Goal: Task Accomplishment & Management: Manage account settings

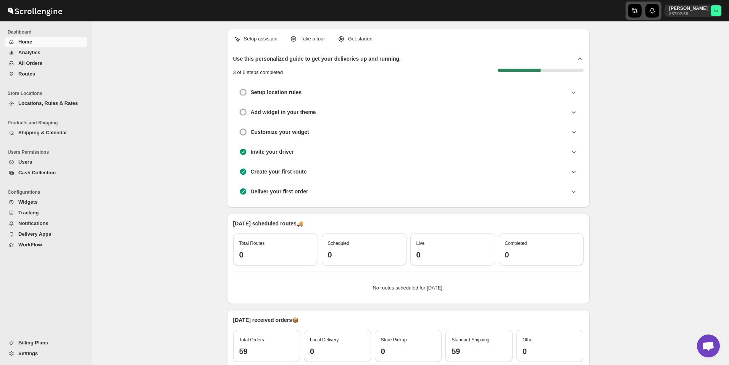
click at [638, 10] on icon "button" at bounding box center [635, 10] width 3 height 5
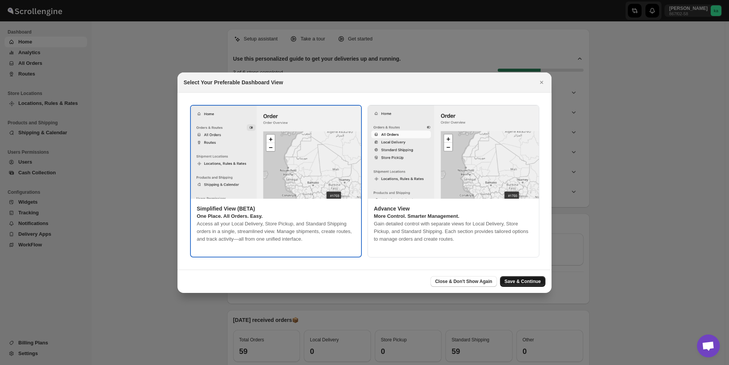
click at [536, 276] on button "Save & Continue" at bounding box center [522, 281] width 45 height 11
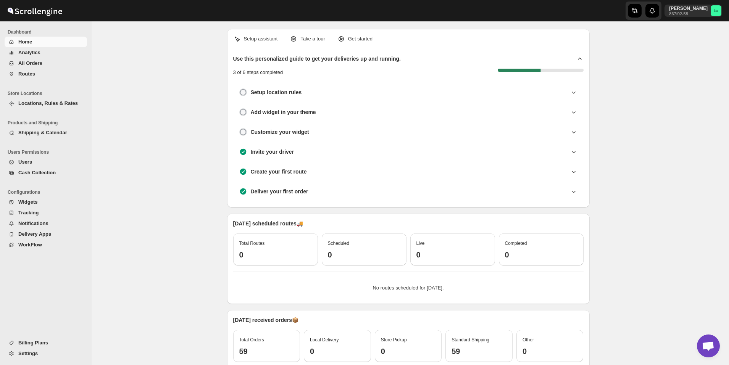
click at [33, 65] on span "All Orders" at bounding box center [30, 63] width 24 height 6
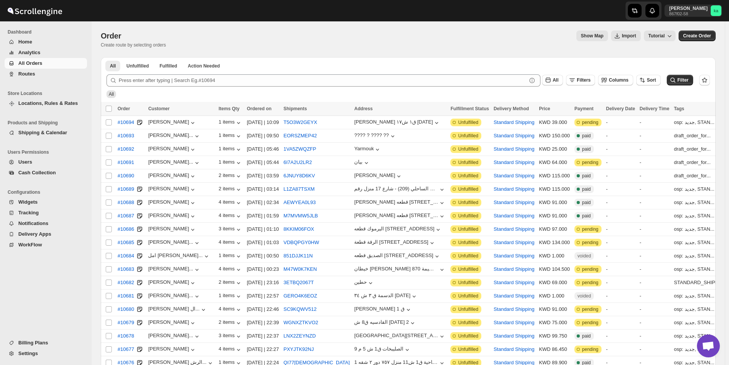
click at [35, 71] on span "Routes" at bounding box center [51, 74] width 67 height 8
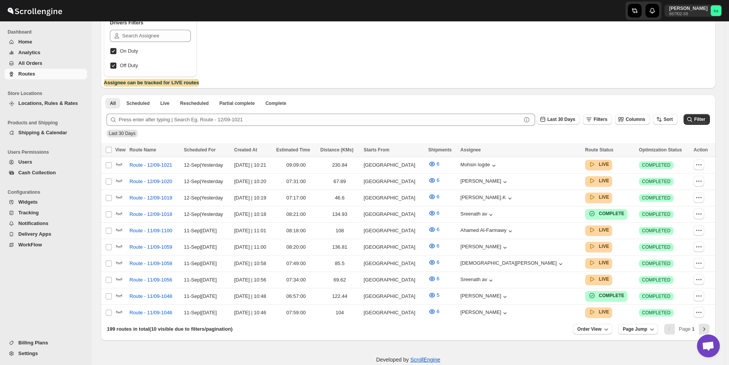
scroll to position [141, 0]
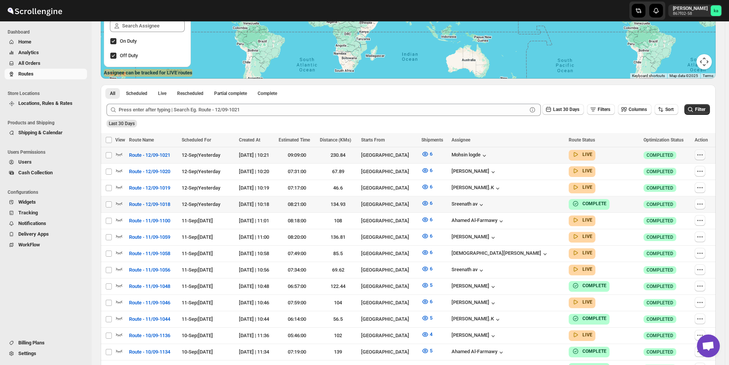
click at [702, 154] on icon "button" at bounding box center [700, 155] width 8 height 8
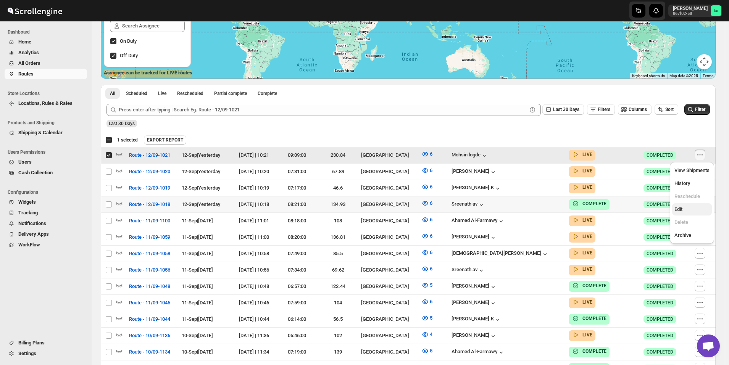
click at [682, 212] on span "Edit" at bounding box center [679, 210] width 8 height 6
checkbox input "false"
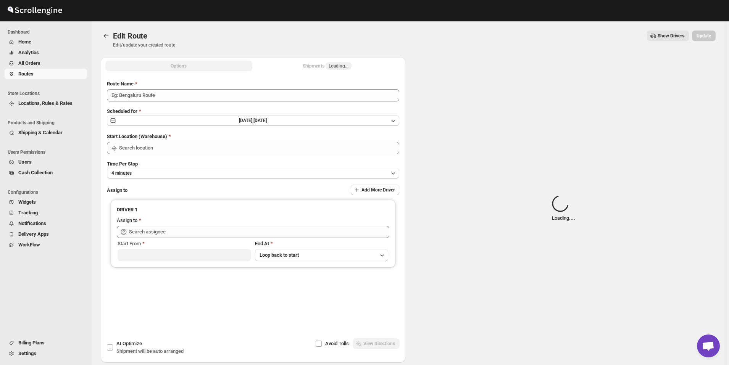
type input "Route - 12/09-1021"
type input "[GEOGRAPHIC_DATA]"
type input "Mohsin logde ([EMAIL_ADDRESS][DOMAIN_NAME])"
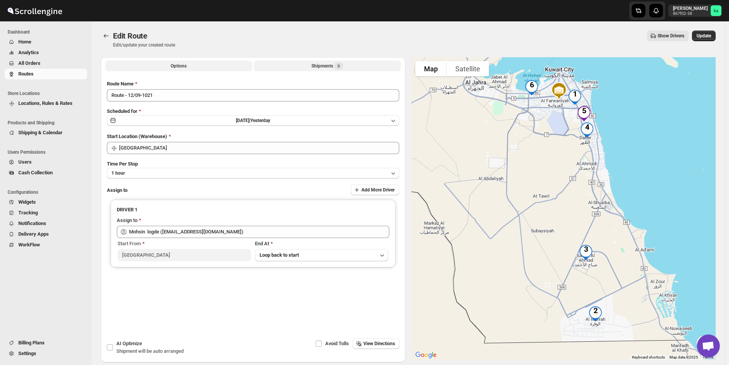
click at [326, 64] on div "Shipments 6" at bounding box center [328, 66] width 32 height 8
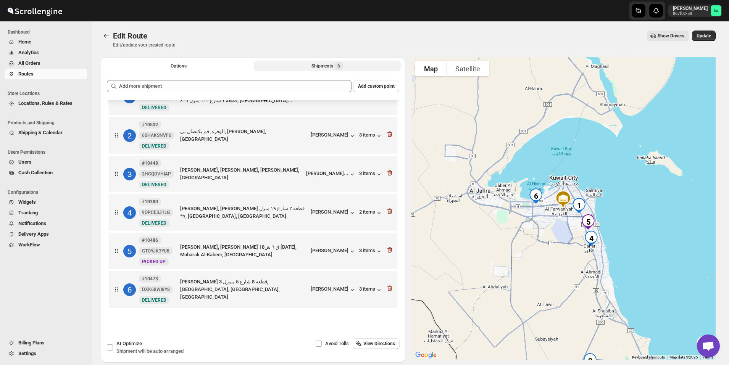
scroll to position [36, 0]
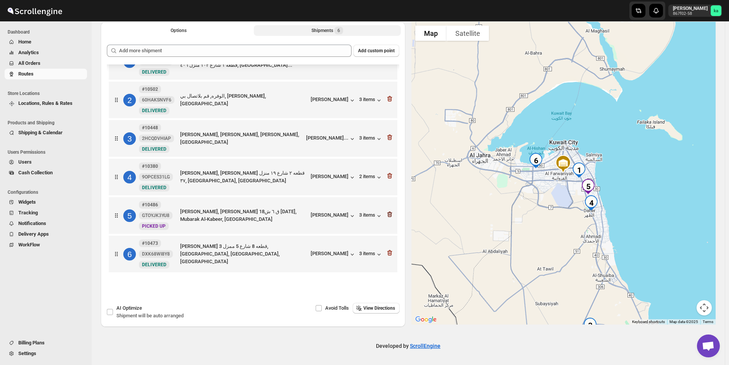
click at [390, 216] on icon "button" at bounding box center [390, 215] width 8 height 8
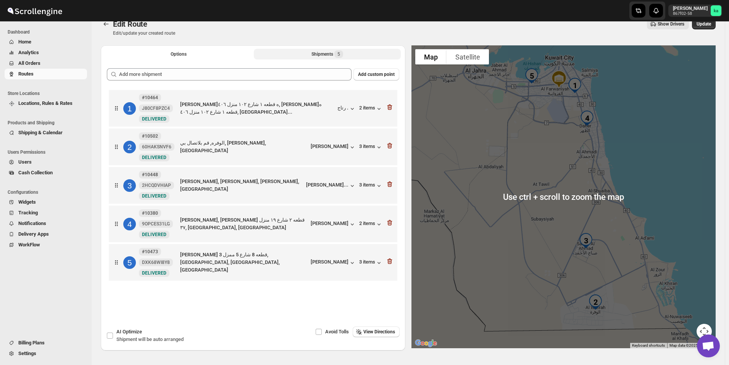
scroll to position [0, 0]
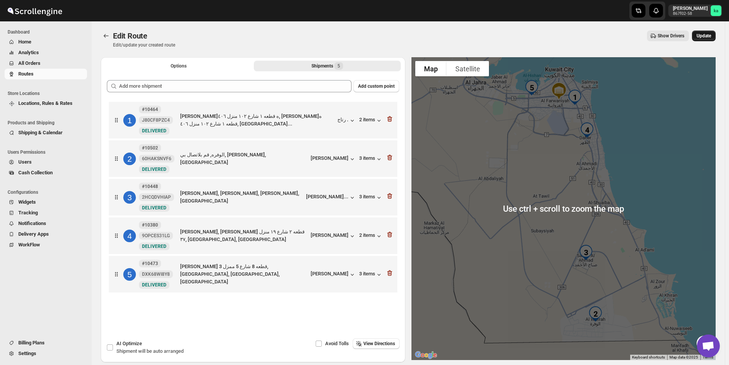
click at [716, 33] on button "Update" at bounding box center [704, 36] width 24 height 11
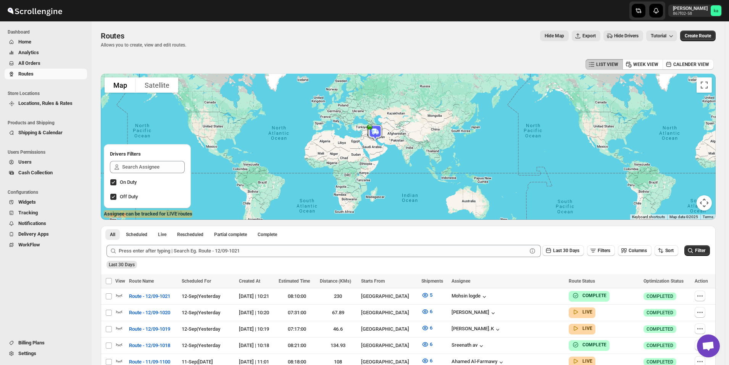
click at [56, 61] on span "All Orders" at bounding box center [51, 64] width 67 height 8
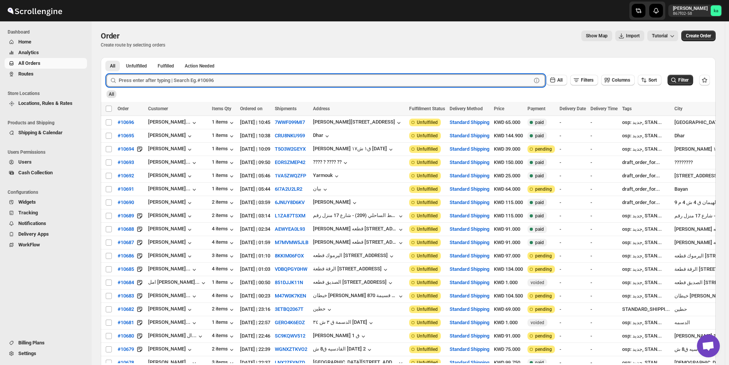
click at [229, 80] on input "text" at bounding box center [325, 80] width 413 height 12
paste input "10533"
type input "10533"
click at [107, 57] on button "Submit" at bounding box center [118, 61] width 22 height 8
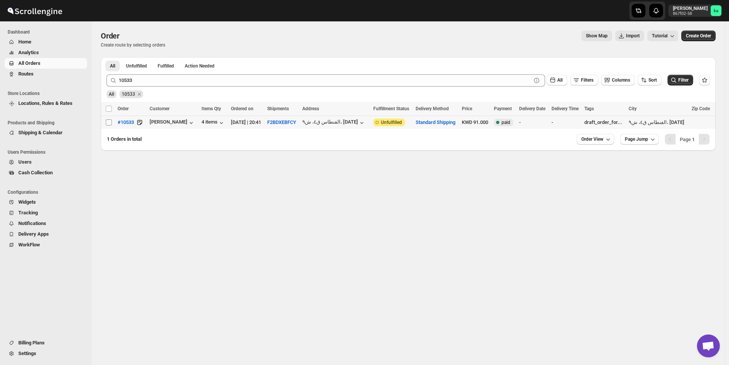
click at [108, 125] on input "Select order" at bounding box center [109, 122] width 6 height 6
checkbox input "true"
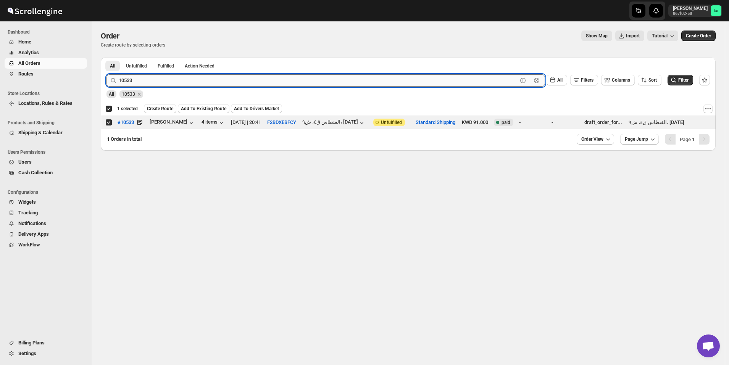
click at [207, 82] on input "10533" at bounding box center [318, 80] width 399 height 12
paste input "1"
type input "10531"
click at [107, 57] on button "Submit" at bounding box center [118, 61] width 22 height 8
click at [110, 124] on input "Select order" at bounding box center [109, 122] width 6 height 6
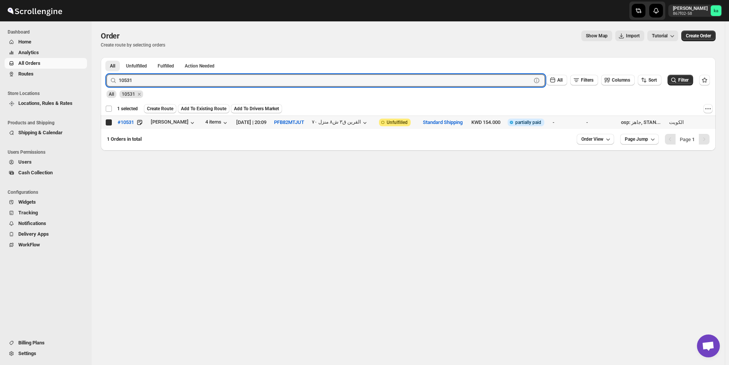
checkbox input "true"
checkbox input "false"
click at [263, 81] on input "10531" at bounding box center [318, 80] width 399 height 12
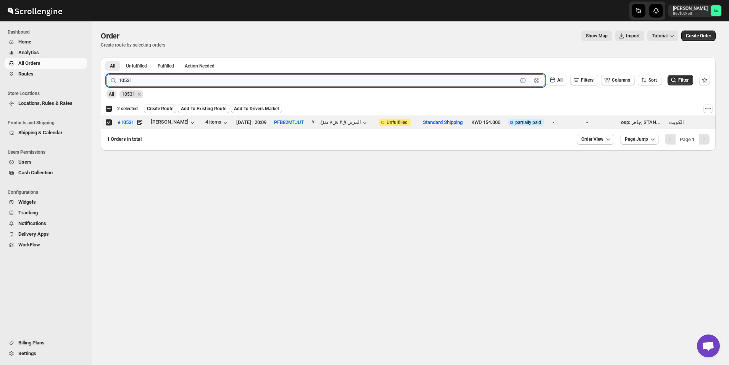
paste input "58"
type input "10558"
click at [107, 57] on button "Submit" at bounding box center [118, 61] width 22 height 8
click at [108, 123] on input "Select order" at bounding box center [109, 122] width 6 height 6
checkbox input "true"
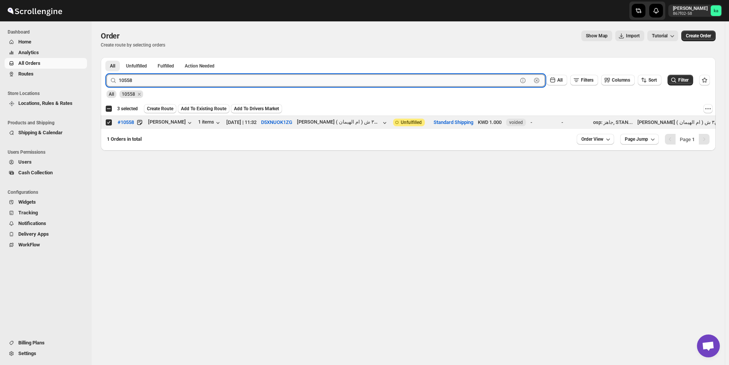
click at [254, 85] on input "10558" at bounding box center [318, 80] width 399 height 12
paste input "496"
type input "10496"
click at [107, 57] on button "Submit" at bounding box center [118, 61] width 22 height 8
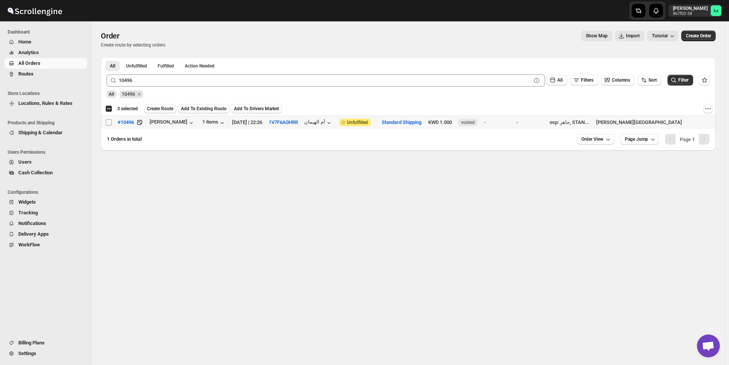
click at [110, 123] on input "Select order" at bounding box center [109, 122] width 6 height 6
checkbox input "true"
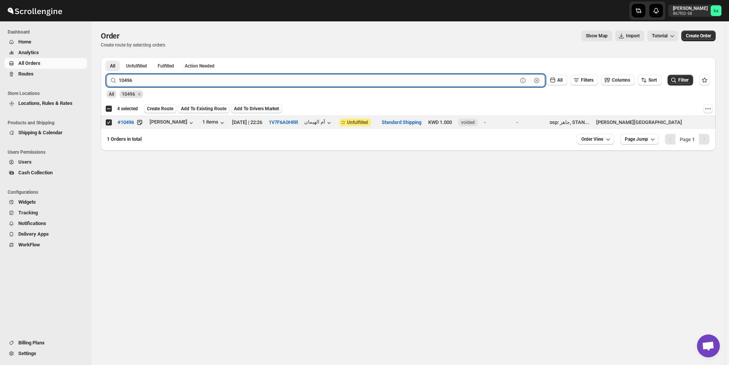
click at [266, 81] on input "10496" at bounding box center [318, 80] width 399 height 12
paste input "538"
type input "10538"
click at [107, 57] on button "Submit" at bounding box center [118, 61] width 22 height 8
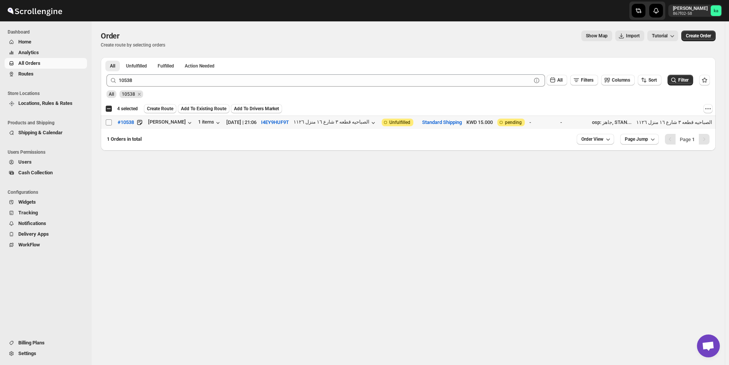
click at [110, 123] on input "Select order" at bounding box center [109, 122] width 6 height 6
checkbox input "true"
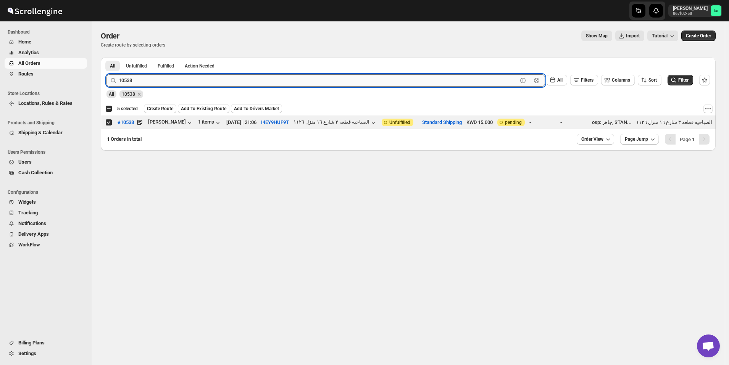
click at [190, 76] on input "10538" at bounding box center [318, 80] width 399 height 12
paste input "13"
type input "10513"
click at [107, 57] on button "Submit" at bounding box center [118, 61] width 22 height 8
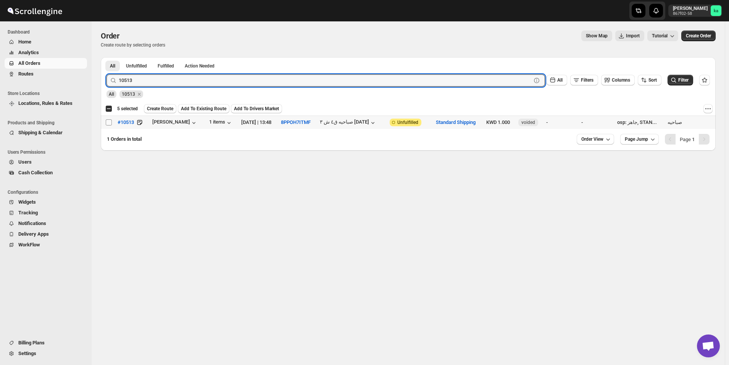
click at [108, 124] on input "Select order" at bounding box center [109, 122] width 6 height 6
checkbox input "true"
click at [158, 85] on input "10513" at bounding box center [318, 80] width 399 height 12
paste input "39"
type input "10539"
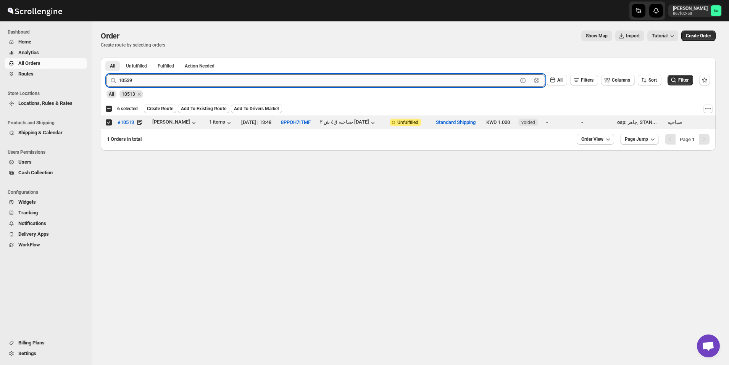
click at [107, 57] on button "Submit" at bounding box center [118, 61] width 22 height 8
click at [108, 121] on input "Select order" at bounding box center [109, 122] width 6 height 6
checkbox input "true"
click at [207, 83] on input "10539" at bounding box center [318, 80] width 399 height 12
paste input "403"
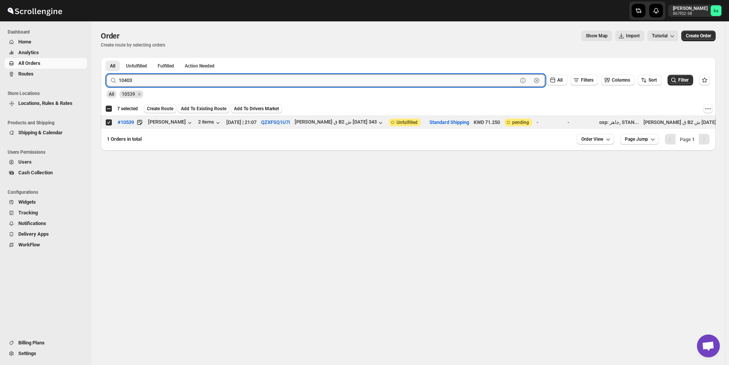
type input "10403"
click at [107, 57] on button "Submit" at bounding box center [118, 61] width 22 height 8
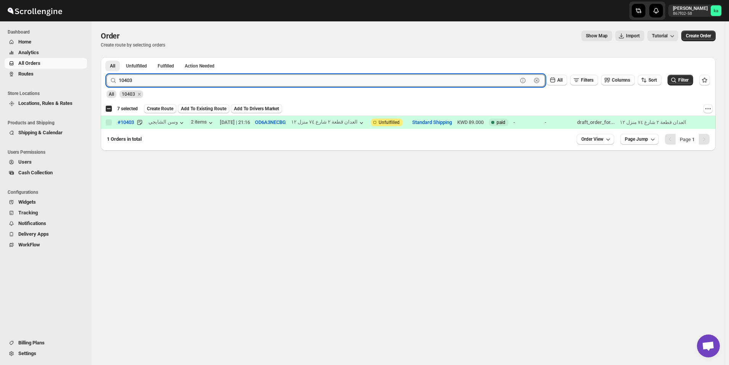
click at [216, 84] on input "10403" at bounding box center [318, 80] width 399 height 12
click at [326, 26] on div "Order. This page is ready Order Create route by selecting orders Show Map Impor…" at bounding box center [408, 39] width 615 height 36
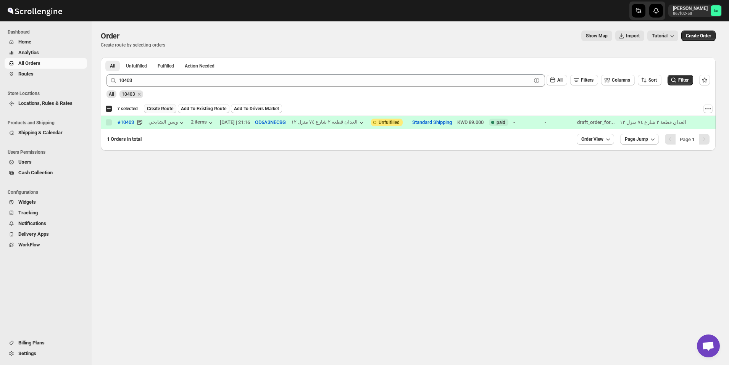
click at [154, 108] on span "Create Route" at bounding box center [160, 109] width 26 height 6
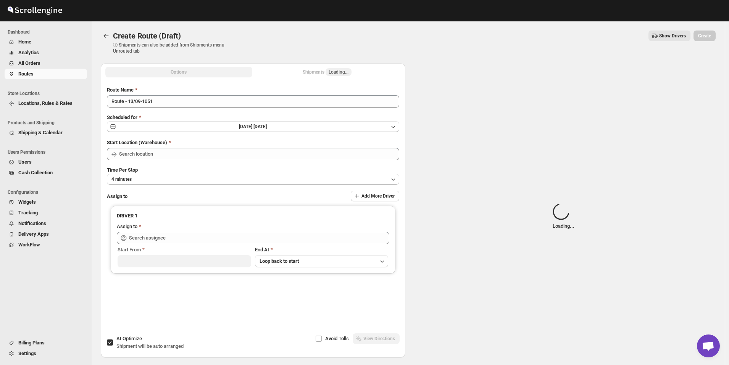
type input "[GEOGRAPHIC_DATA]"
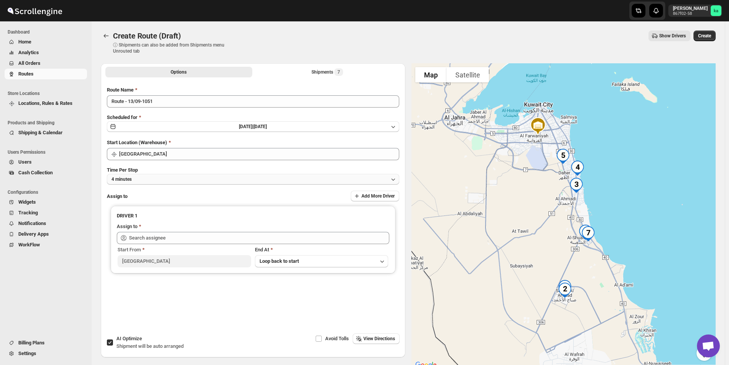
click at [153, 178] on button "4 minutes" at bounding box center [253, 179] width 292 height 11
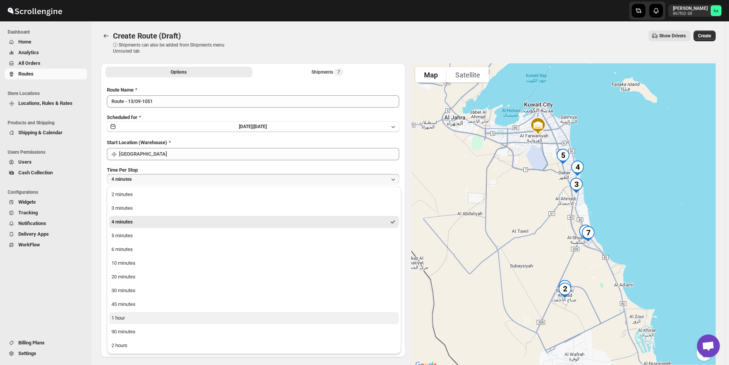
click at [140, 320] on button "1 hour" at bounding box center [254, 318] width 290 height 12
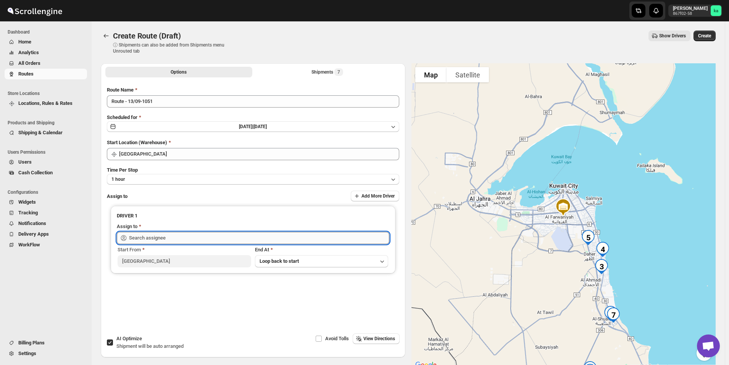
click at [208, 241] on input "text" at bounding box center [259, 238] width 260 height 12
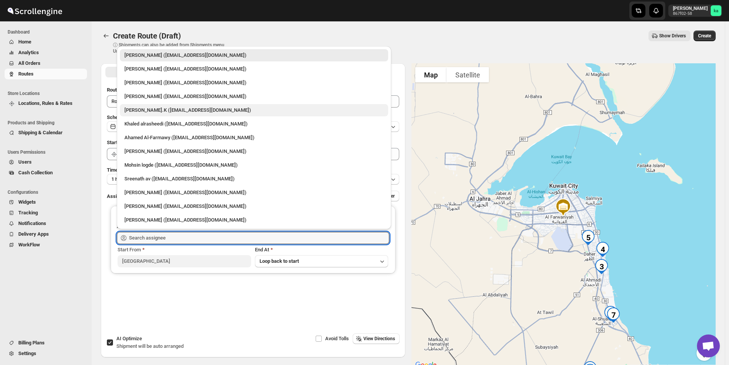
click at [154, 109] on div "[PERSON_NAME].K ([EMAIL_ADDRESS][DOMAIN_NAME])" at bounding box center [253, 111] width 259 height 8
type input "[PERSON_NAME].K ([EMAIL_ADDRESS][DOMAIN_NAME])"
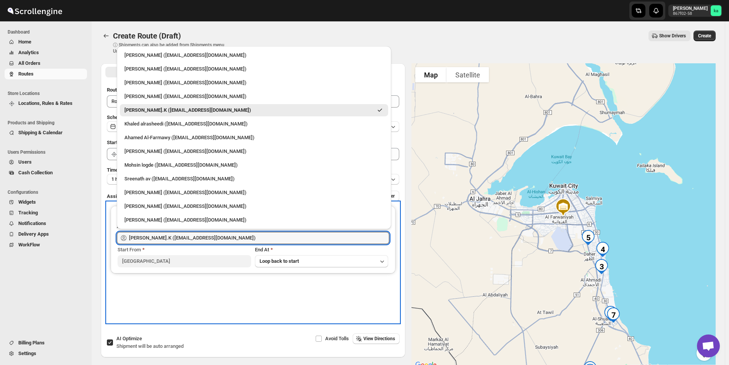
click at [207, 312] on div "DRIVER 1 Assign to [PERSON_NAME].K ([EMAIL_ADDRESS][DOMAIN_NAME]) Start From [G…" at bounding box center [253, 262] width 292 height 121
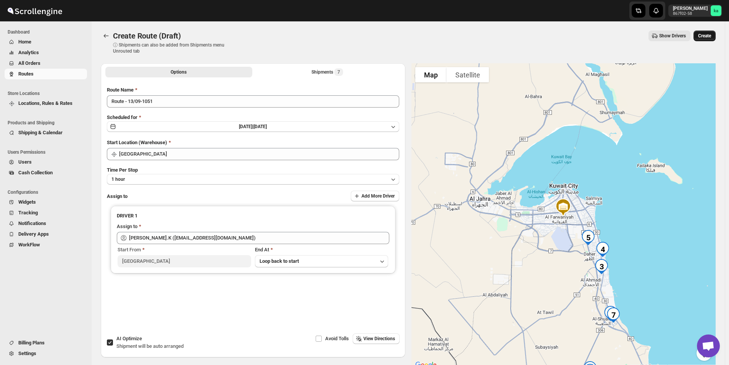
click at [710, 37] on span "Create" at bounding box center [704, 36] width 13 height 6
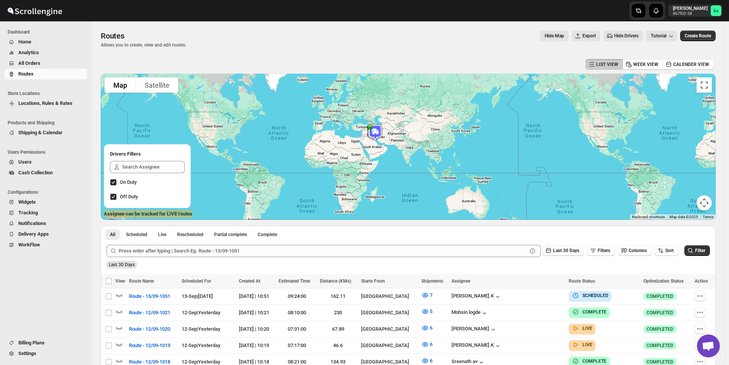
click at [43, 64] on span "All Orders" at bounding box center [51, 64] width 67 height 8
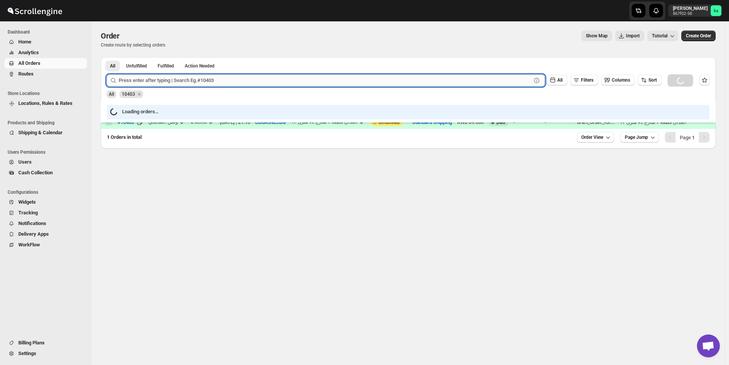
click at [226, 80] on input "text" at bounding box center [325, 80] width 413 height 12
paste input "10358"
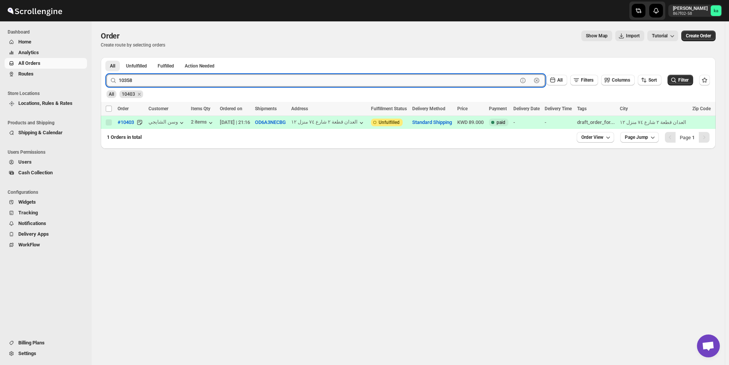
click at [107, 57] on button "Submit" at bounding box center [118, 61] width 22 height 8
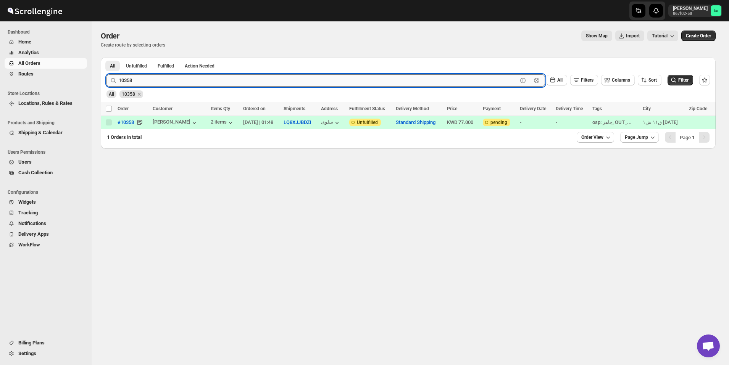
click at [167, 79] on input "10358" at bounding box center [318, 80] width 399 height 12
paste input "51"
type input "10518"
click at [107, 57] on button "Submit" at bounding box center [118, 61] width 22 height 8
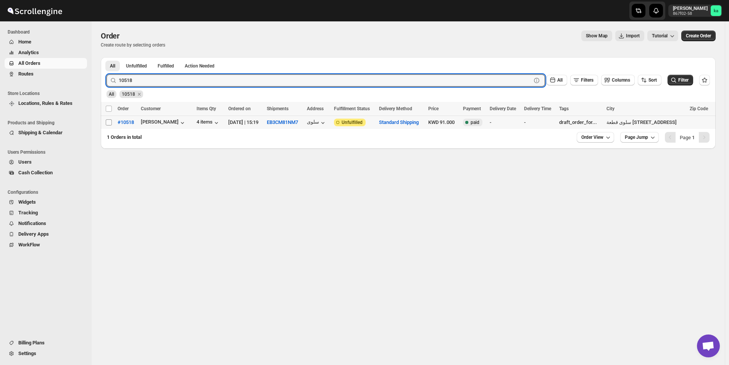
click at [110, 123] on input "Select order" at bounding box center [109, 122] width 6 height 6
checkbox input "true"
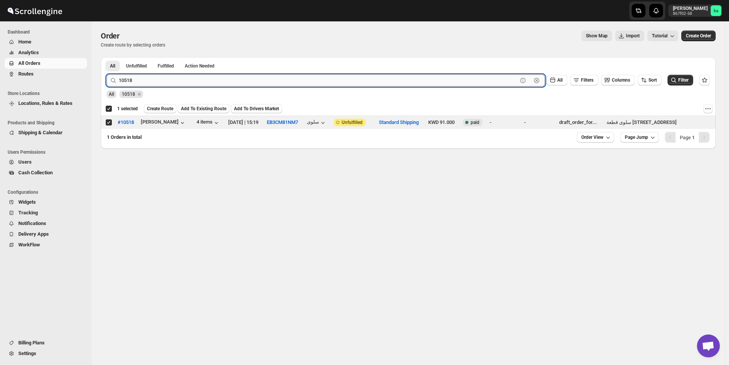
click at [233, 77] on input "10518" at bounding box center [318, 80] width 399 height 12
paste input "30"
type input "10530"
click at [107, 57] on button "Submit" at bounding box center [118, 61] width 22 height 8
click at [109, 121] on input "Select order" at bounding box center [109, 122] width 6 height 6
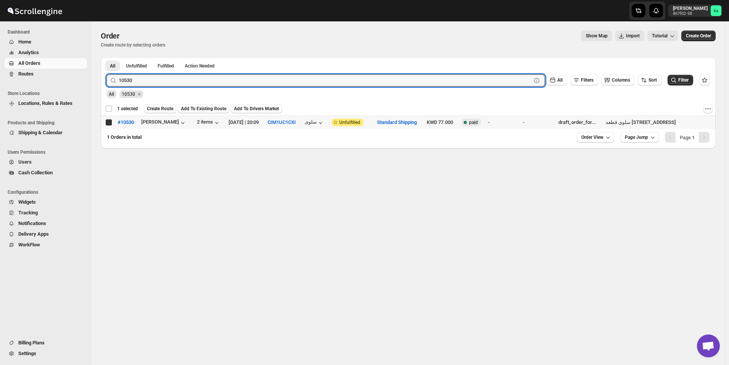
checkbox input "true"
checkbox input "false"
click at [234, 80] on input "10530" at bounding box center [318, 80] width 399 height 12
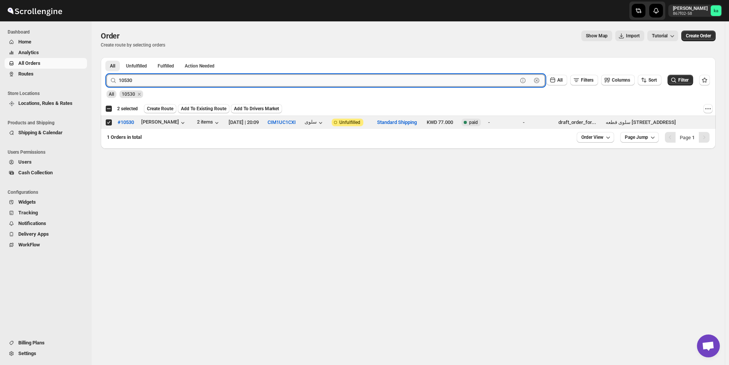
paste input "9726"
type input "9726"
click at [107, 57] on button "Submit" at bounding box center [118, 61] width 22 height 8
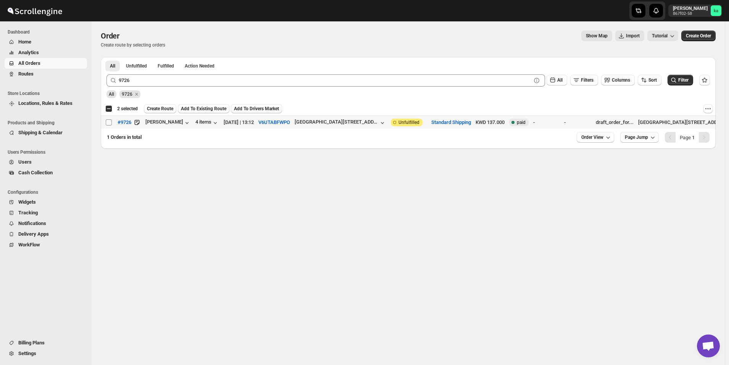
click at [109, 123] on input "Select order" at bounding box center [109, 122] width 6 height 6
checkbox input "true"
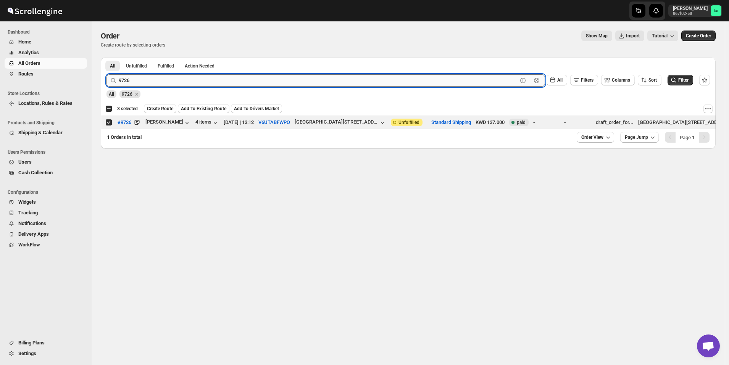
click at [239, 84] on input "9726" at bounding box center [318, 80] width 399 height 12
paste input "10528"
type input "10528"
click at [107, 57] on button "Submit" at bounding box center [118, 61] width 22 height 8
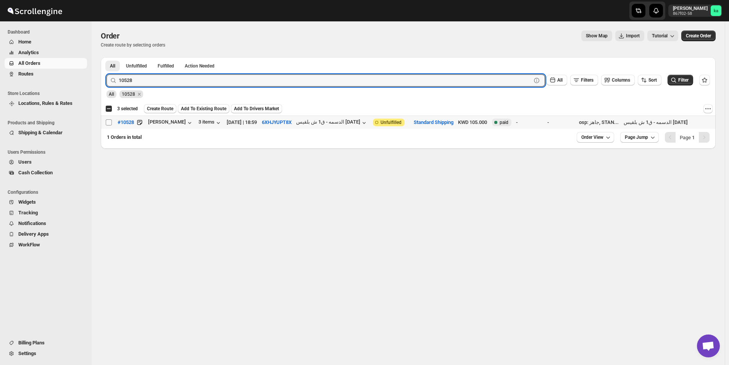
click at [109, 125] on input "Select order" at bounding box center [109, 122] width 6 height 6
checkbox input "true"
click at [207, 84] on input "10528" at bounding box center [318, 80] width 399 height 12
paste input "206"
click at [107, 57] on button "Submit" at bounding box center [118, 61] width 22 height 8
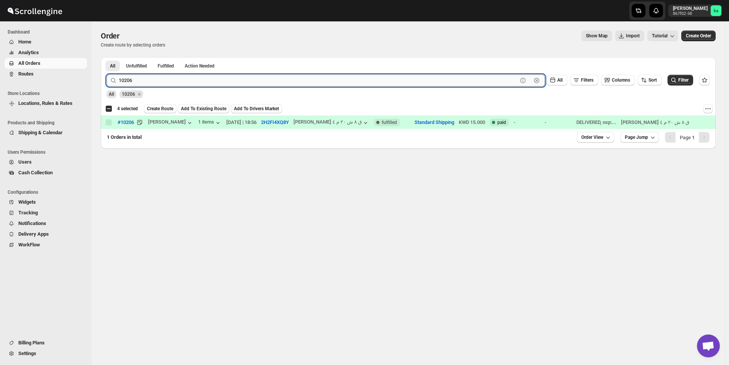
click at [234, 79] on input "10206" at bounding box center [318, 80] width 399 height 12
paste input "503"
type input "10503"
click at [107, 57] on button "Submit" at bounding box center [118, 61] width 22 height 8
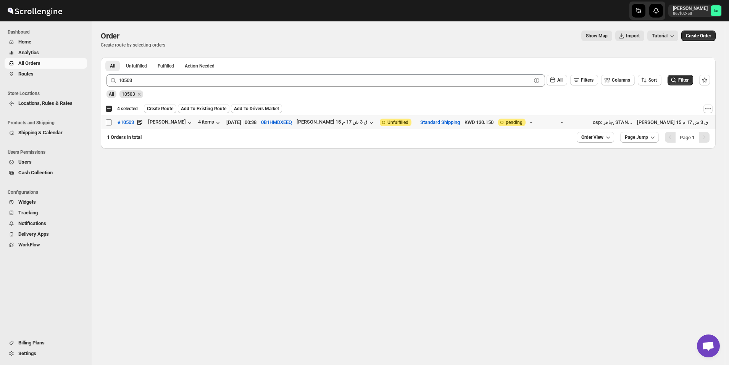
click at [108, 124] on input "Select order" at bounding box center [109, 122] width 6 height 6
checkbox input "true"
click at [711, 35] on span "Create Order" at bounding box center [698, 36] width 25 height 6
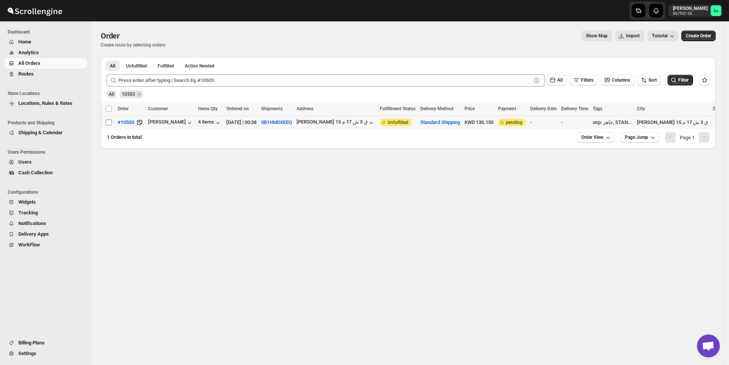
click at [109, 122] on input "Select order" at bounding box center [109, 122] width 6 height 6
checkbox input "true"
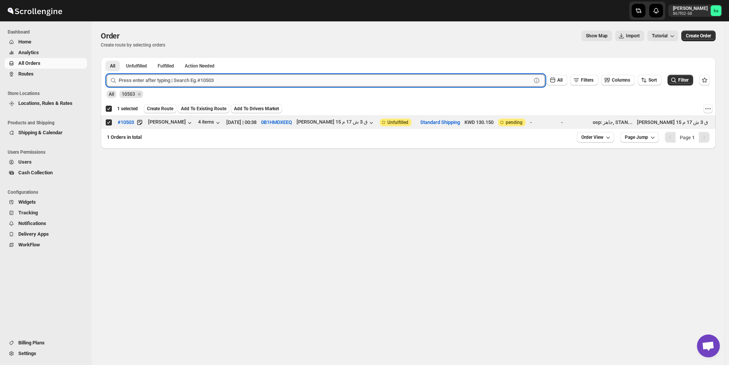
click at [239, 79] on input "text" at bounding box center [325, 80] width 413 height 12
paste input "10518"
type input "10518"
click at [107, 57] on button "Submit" at bounding box center [118, 61] width 22 height 8
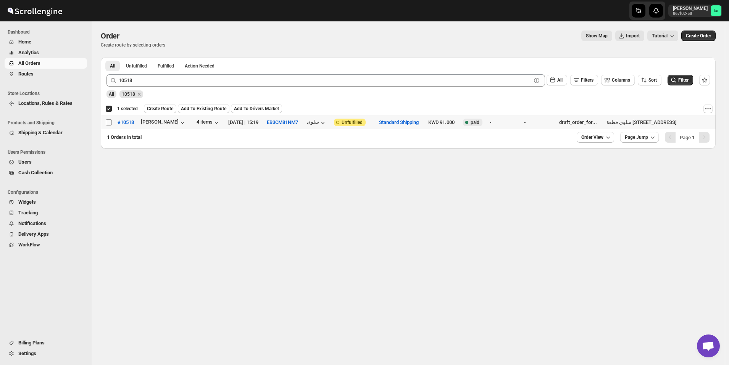
click at [107, 124] on input "Select order" at bounding box center [109, 122] width 6 height 6
checkbox input "true"
checkbox input "false"
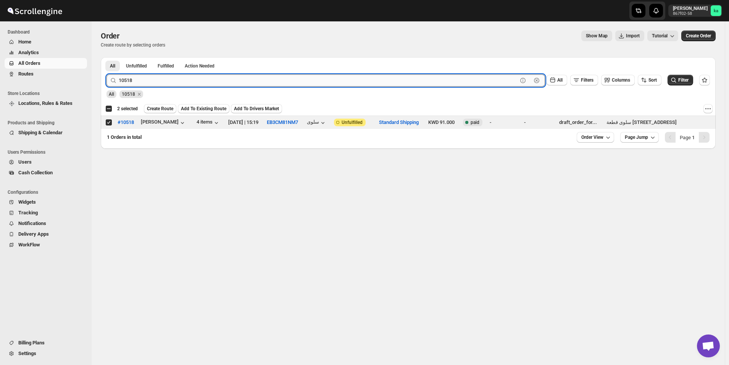
click at [225, 81] on input "10518" at bounding box center [318, 80] width 399 height 12
paste input "30"
type input "10530"
click at [107, 57] on button "Submit" at bounding box center [118, 61] width 22 height 8
click at [110, 122] on input "Select order" at bounding box center [109, 122] width 6 height 6
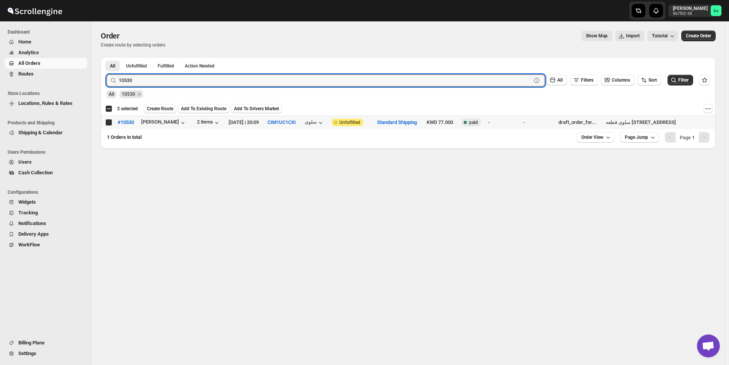
checkbox input "true"
click at [151, 79] on input "10530" at bounding box center [318, 80] width 399 height 12
paste input "9726"
type input "9726"
click at [107, 57] on button "Submit" at bounding box center [118, 61] width 22 height 8
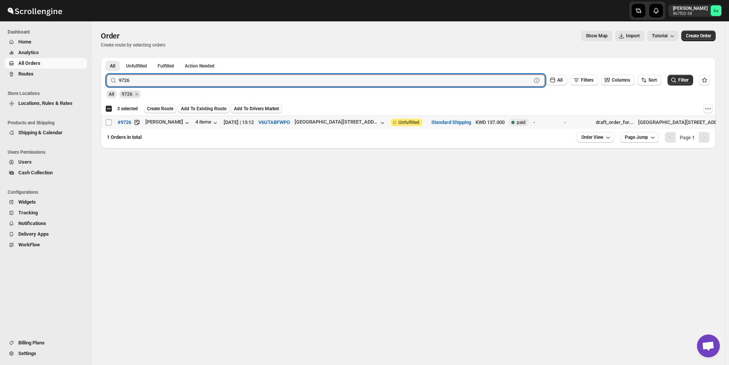
click at [110, 123] on input "Select order" at bounding box center [109, 122] width 6 height 6
checkbox input "true"
click at [198, 80] on input "9726" at bounding box center [318, 80] width 399 height 12
paste input "10528"
type input "10528"
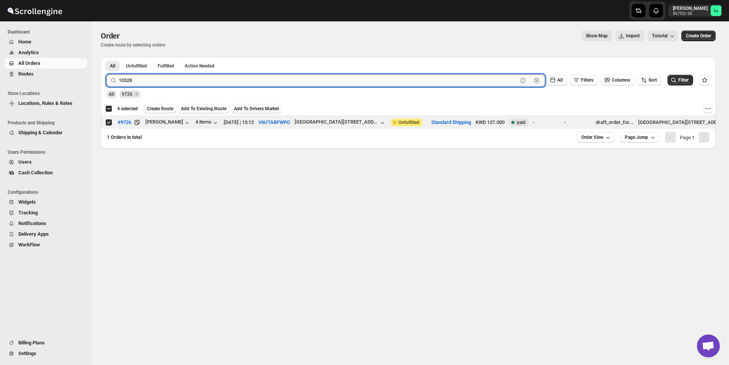
click at [107, 57] on button "Submit" at bounding box center [118, 61] width 22 height 8
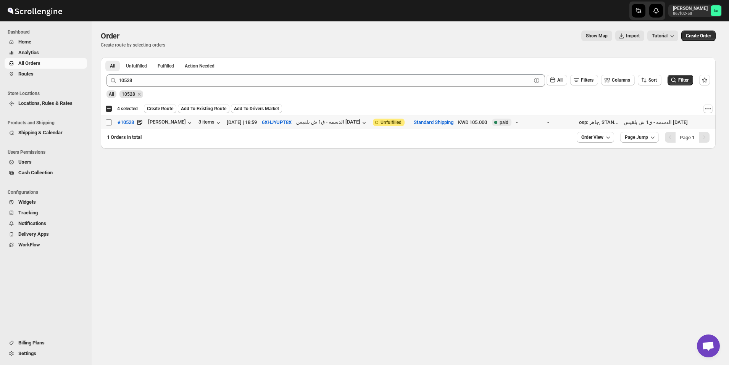
click at [107, 122] on input "Select order" at bounding box center [109, 122] width 6 height 6
checkbox input "true"
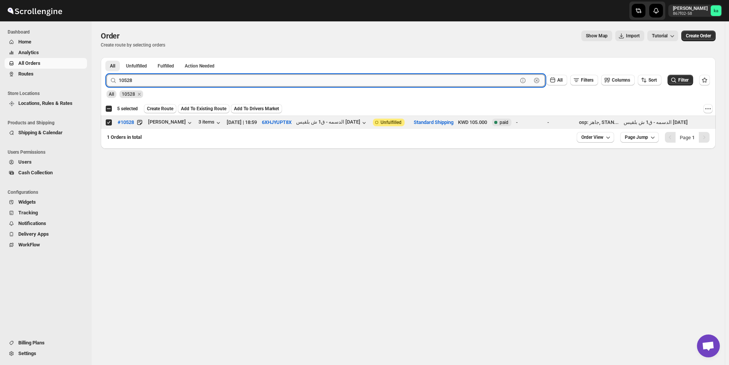
click at [232, 84] on input "10528" at bounding box center [318, 80] width 399 height 12
paste input "03"
type input "10503"
click at [107, 57] on button "Submit" at bounding box center [118, 61] width 22 height 8
click at [165, 110] on span "Create Route" at bounding box center [160, 109] width 26 height 6
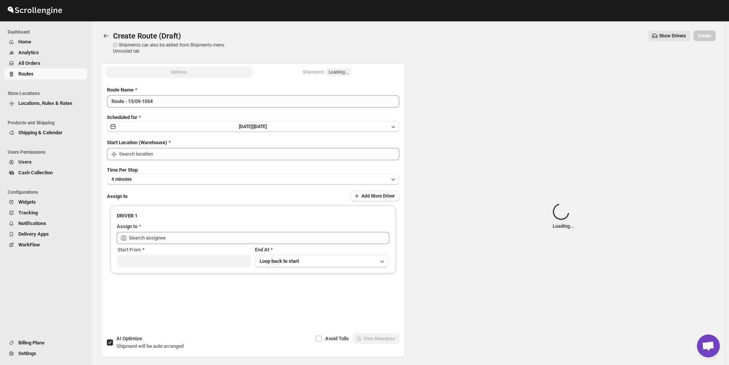
type input "[GEOGRAPHIC_DATA]"
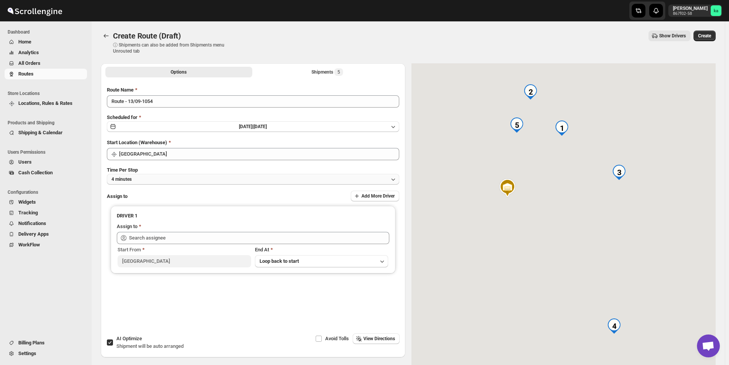
click at [210, 181] on button "4 minutes" at bounding box center [253, 179] width 292 height 11
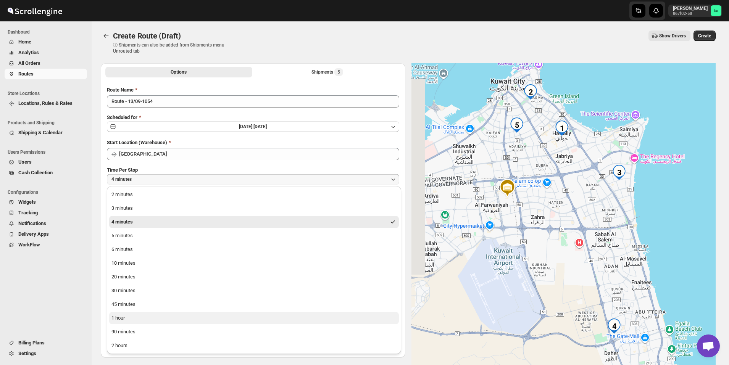
click at [133, 319] on button "1 hour" at bounding box center [254, 318] width 290 height 12
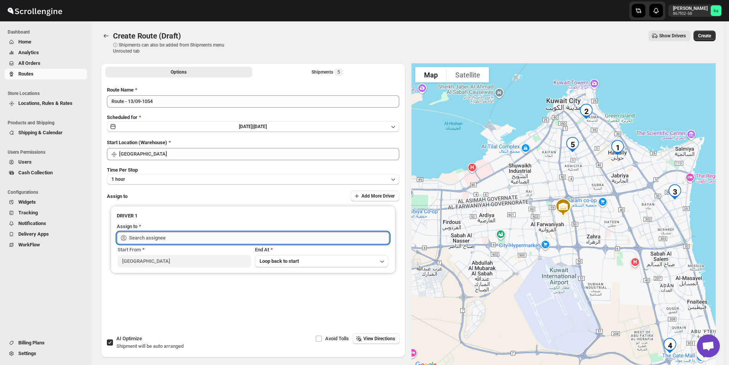
click at [175, 235] on input "text" at bounding box center [259, 238] width 260 height 12
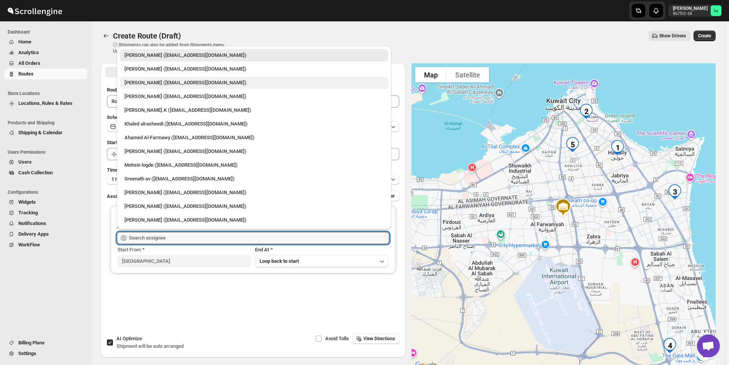
click at [165, 82] on div "[PERSON_NAME] ([EMAIL_ADDRESS][DOMAIN_NAME])" at bounding box center [253, 83] width 259 height 8
type input "[PERSON_NAME] ([EMAIL_ADDRESS][DOMAIN_NAME])"
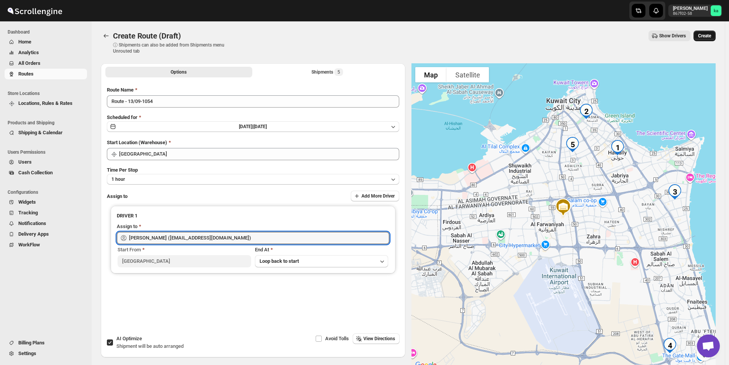
click at [711, 34] on span "Create" at bounding box center [704, 36] width 13 height 6
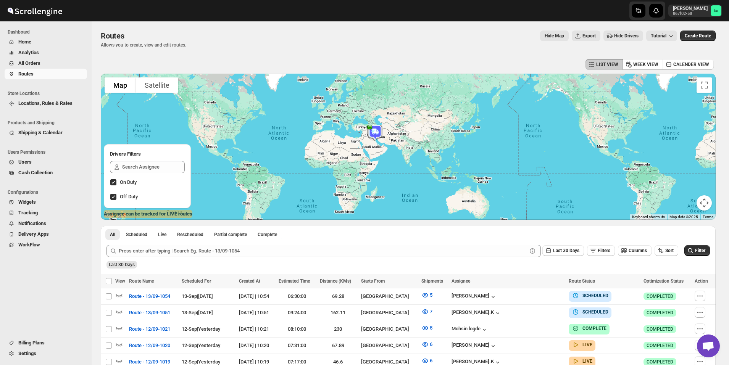
click at [46, 65] on span "All Orders" at bounding box center [51, 64] width 67 height 8
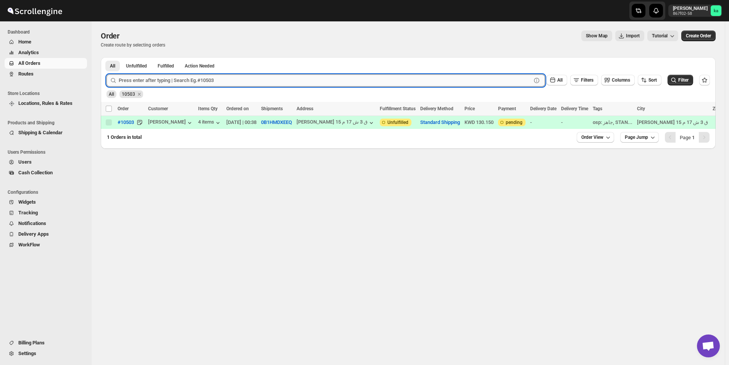
click at [238, 78] on input "text" at bounding box center [325, 80] width 413 height 12
paste input "10565"
type input "10565"
click at [107, 57] on button "Submit" at bounding box center [118, 61] width 22 height 8
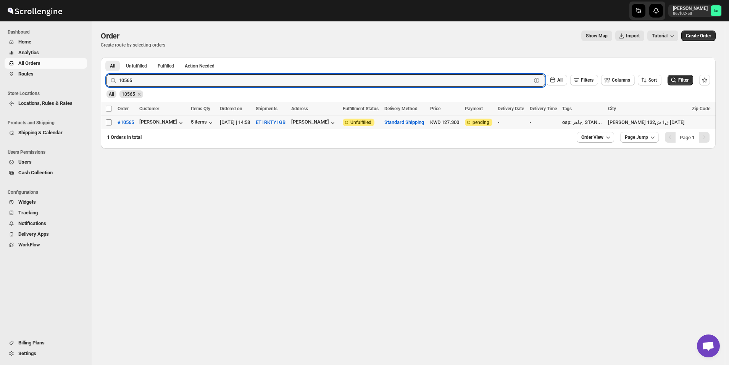
click at [108, 125] on input "Select order" at bounding box center [109, 122] width 6 height 6
checkbox input "true"
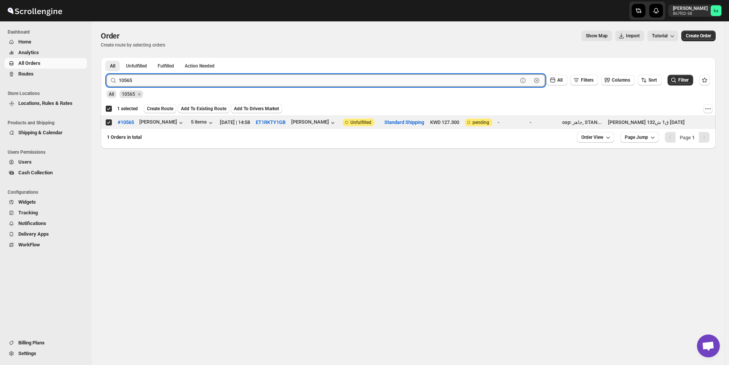
click at [208, 84] on input "10565" at bounding box center [318, 80] width 399 height 12
paste input "29"
type input "10529"
click at [107, 57] on button "Submit" at bounding box center [118, 61] width 22 height 8
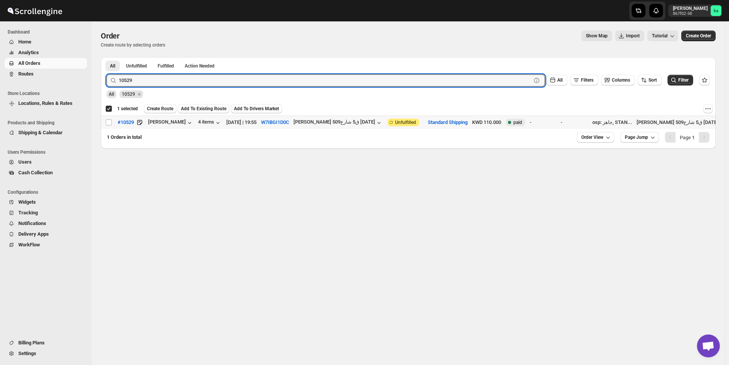
click at [108, 123] on input "Select order" at bounding box center [109, 122] width 6 height 6
checkbox input "true"
checkbox input "false"
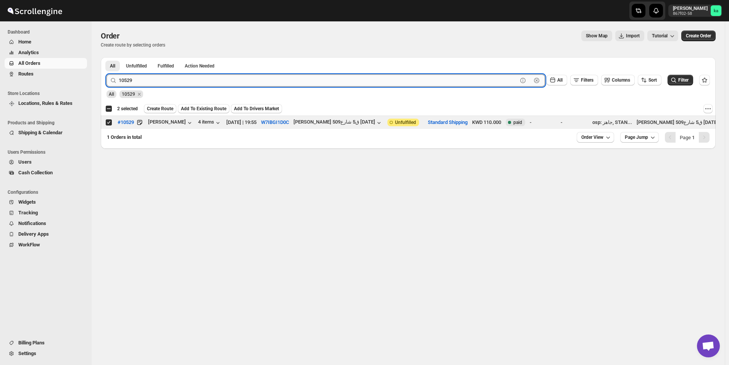
click at [196, 76] on input "10529" at bounding box center [318, 80] width 399 height 12
paste input "40"
type input "10540"
click at [107, 57] on button "Submit" at bounding box center [118, 61] width 22 height 8
click at [105, 125] on span at bounding box center [108, 122] width 7 height 7
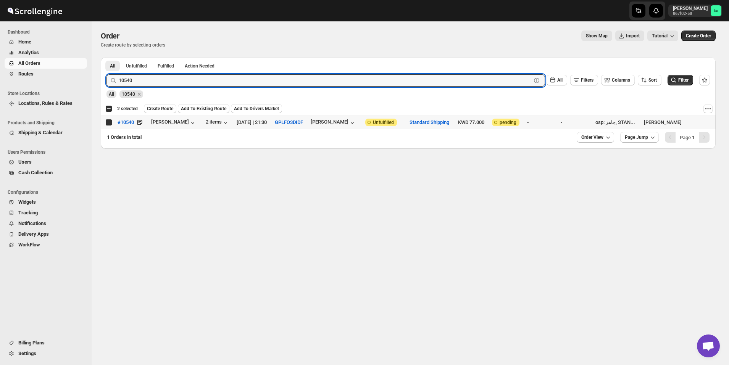
click at [106, 125] on input "Select order" at bounding box center [109, 122] width 6 height 6
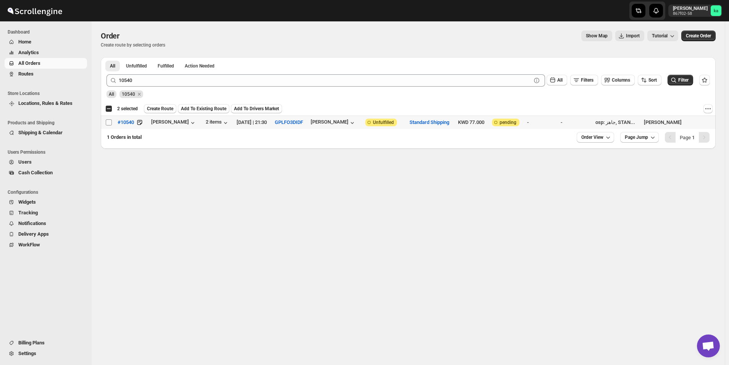
click at [108, 123] on input "Select order" at bounding box center [109, 122] width 6 height 6
checkbox input "true"
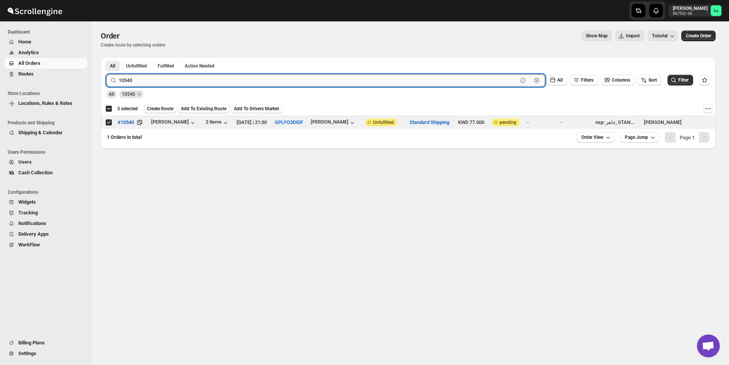
click at [271, 81] on input "10540" at bounding box center [318, 80] width 399 height 12
paste input "53"
type input "10553"
click at [107, 57] on button "Submit" at bounding box center [118, 61] width 22 height 8
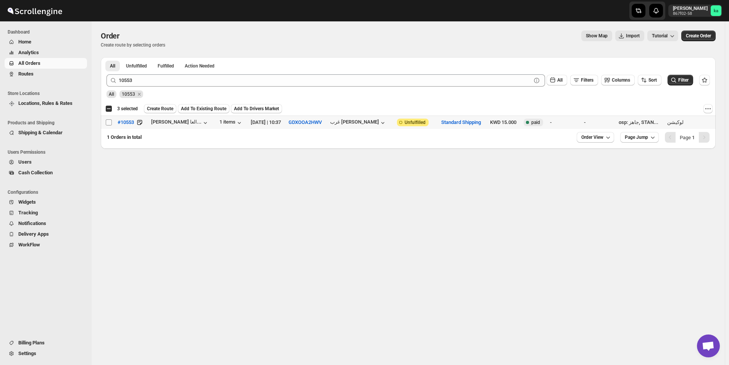
click at [110, 122] on input "Select order" at bounding box center [109, 122] width 6 height 6
checkbox input "true"
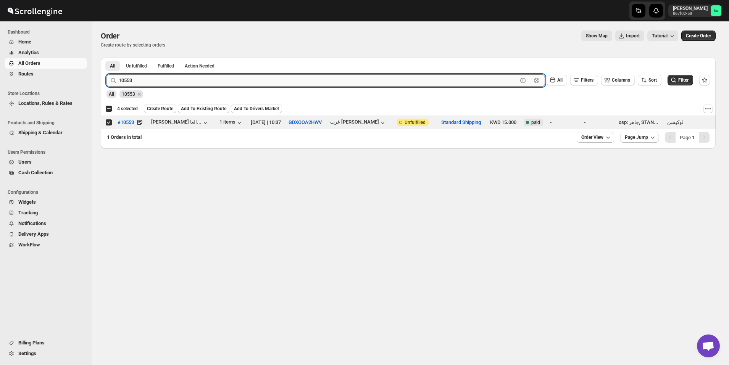
click at [187, 83] on input "10553" at bounding box center [318, 80] width 399 height 12
paste input "35"
type input "10535"
click at [107, 57] on button "Submit" at bounding box center [118, 61] width 22 height 8
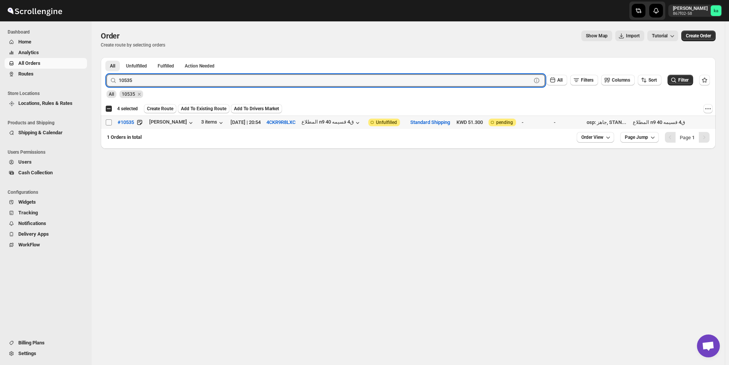
click at [108, 124] on input "Select order" at bounding box center [109, 122] width 6 height 6
checkbox input "true"
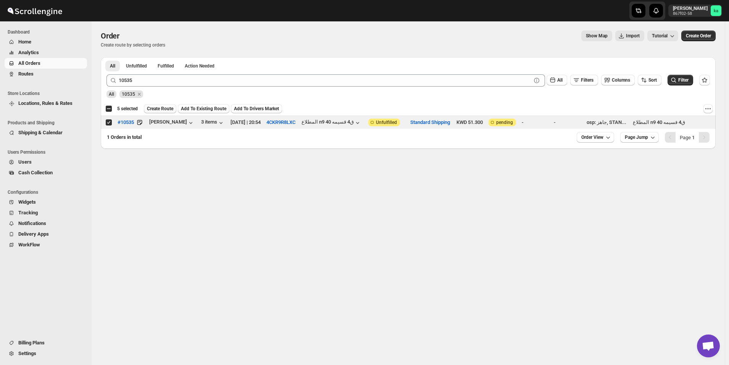
click at [154, 111] on span "Create Route" at bounding box center [160, 109] width 26 height 6
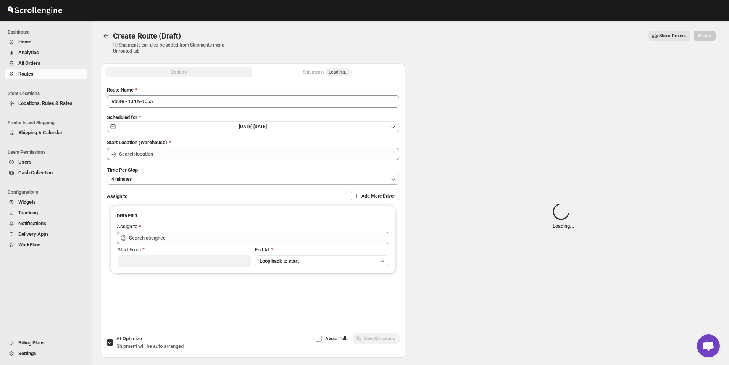
type input "[GEOGRAPHIC_DATA]"
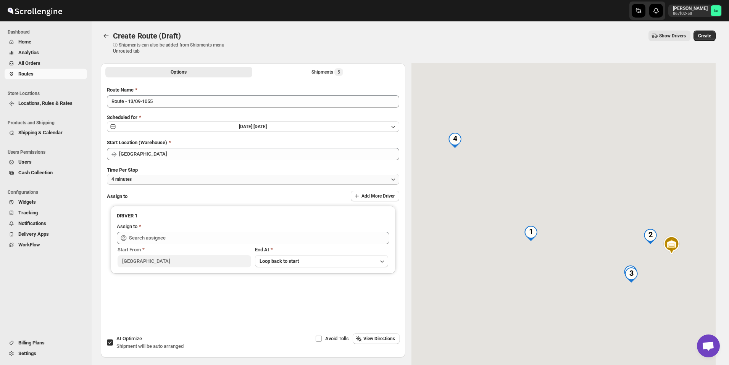
click at [173, 178] on button "4 minutes" at bounding box center [253, 179] width 292 height 11
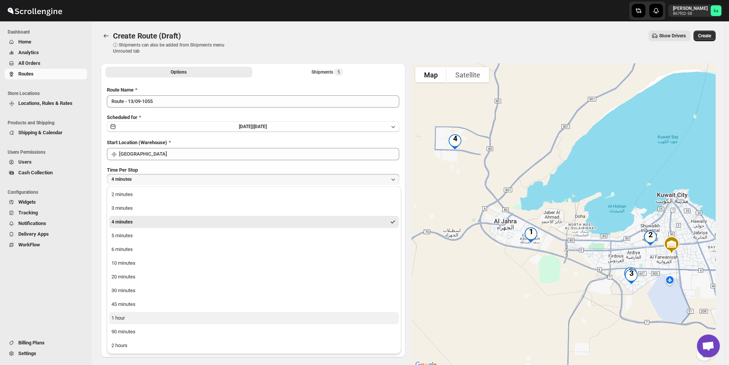
click at [136, 321] on button "1 hour" at bounding box center [254, 318] width 290 height 12
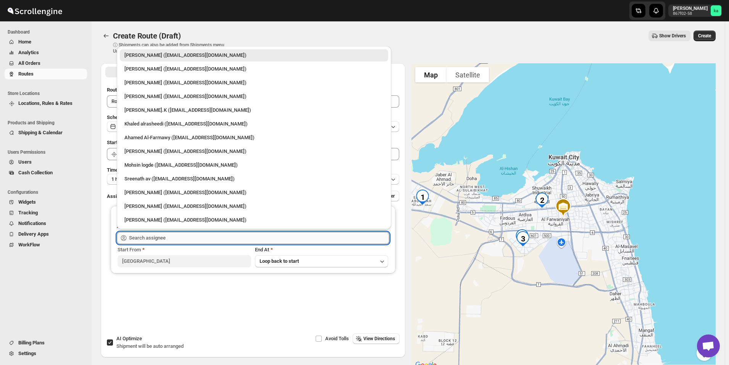
click at [151, 237] on input "text" at bounding box center [259, 238] width 260 height 12
click at [160, 208] on div "[PERSON_NAME] ([EMAIL_ADDRESS][DOMAIN_NAME])" at bounding box center [253, 207] width 259 height 8
type input "[PERSON_NAME] ([EMAIL_ADDRESS][DOMAIN_NAME])"
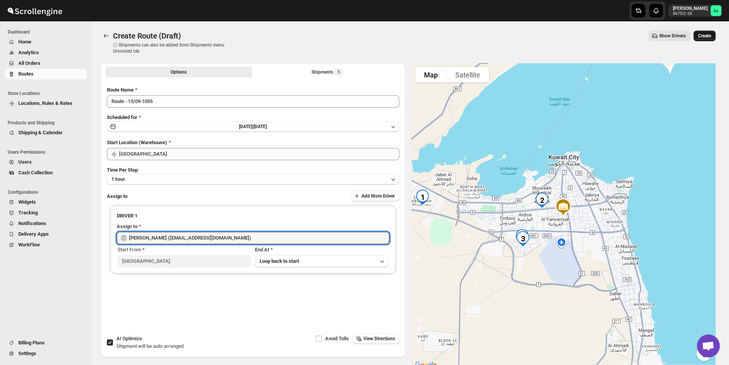
click at [716, 38] on button "Create" at bounding box center [705, 36] width 22 height 11
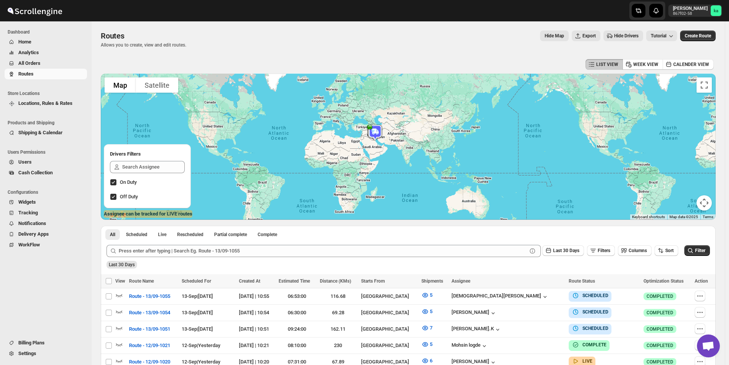
click at [36, 64] on span "All Orders" at bounding box center [29, 63] width 22 height 6
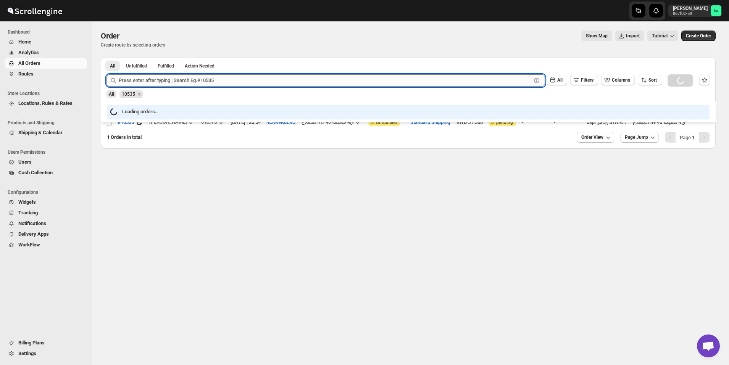
click at [207, 85] on input "text" at bounding box center [325, 80] width 413 height 12
paste input "10461"
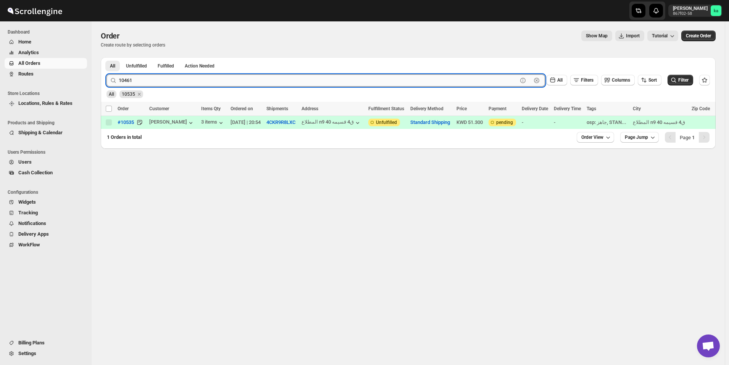
type input "10461"
click at [107, 57] on button "Submit" at bounding box center [118, 61] width 22 height 8
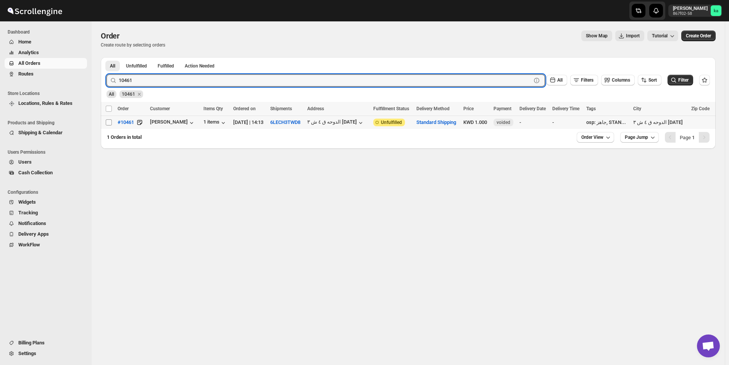
click at [110, 123] on input "Select order" at bounding box center [109, 122] width 6 height 6
checkbox input "true"
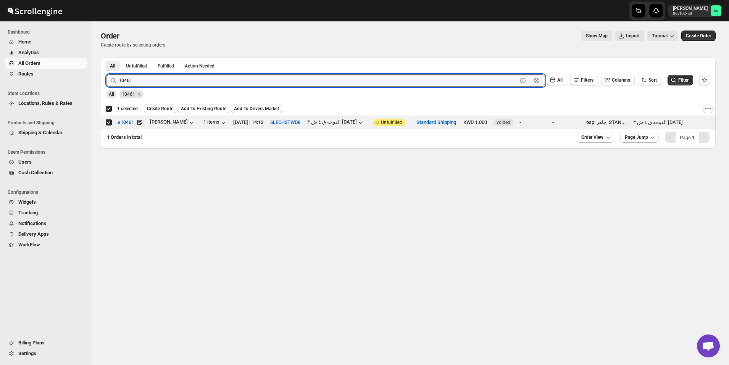
click at [209, 82] on input "10461" at bounding box center [318, 80] width 399 height 12
paste input "537"
type input "10537"
click at [107, 57] on button "Submit" at bounding box center [118, 61] width 22 height 8
click at [110, 124] on input "Select order" at bounding box center [109, 122] width 6 height 6
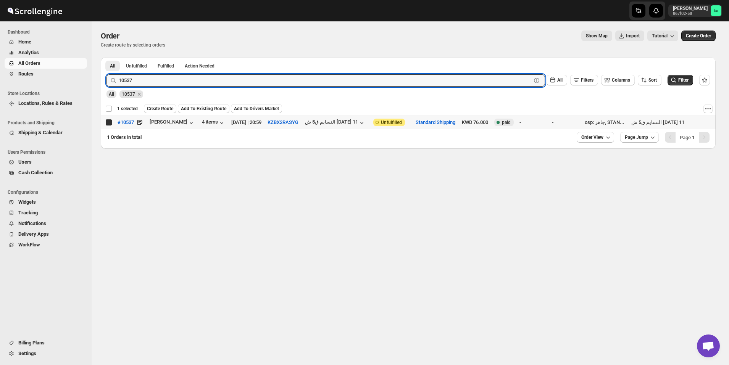
checkbox input "true"
checkbox input "false"
click at [228, 81] on input "10537" at bounding box center [318, 80] width 399 height 12
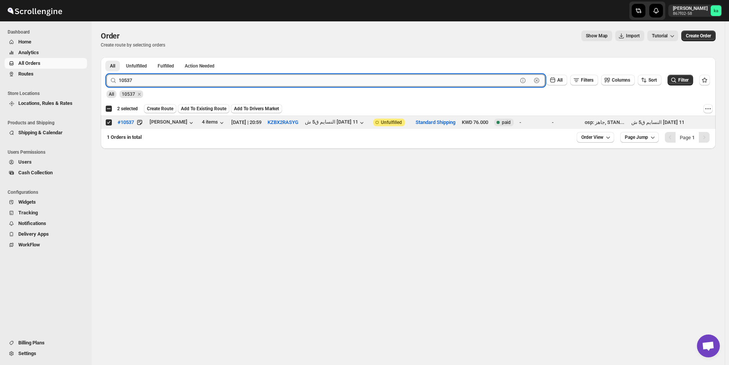
paste input "1"
type input "10517"
click at [107, 57] on button "Submit" at bounding box center [118, 61] width 22 height 8
click at [107, 124] on input "Select order" at bounding box center [109, 122] width 6 height 6
checkbox input "true"
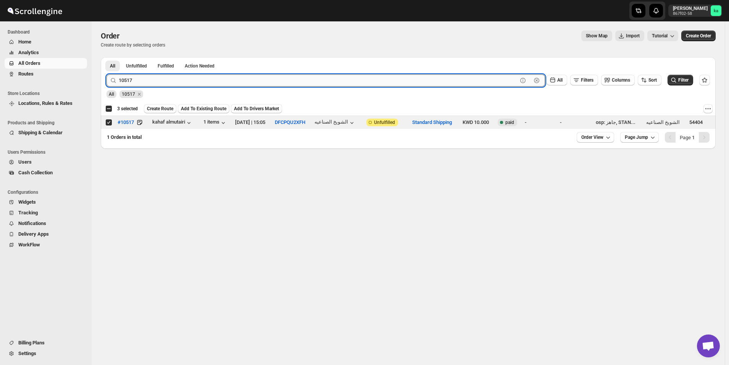
click at [189, 81] on input "10517" at bounding box center [318, 80] width 399 height 12
paste input "664"
type input "10664"
click at [107, 57] on button "Submit" at bounding box center [118, 61] width 22 height 8
click at [110, 123] on input "Select order" at bounding box center [109, 122] width 6 height 6
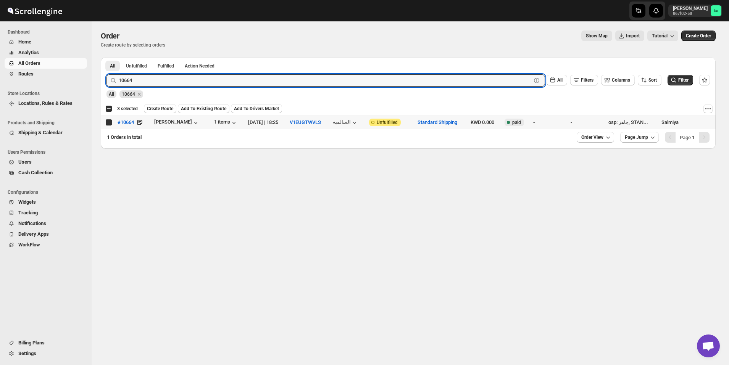
checkbox input "true"
click at [150, 80] on input "10664" at bounding box center [318, 80] width 399 height 12
paste input "467"
type input "10467"
click at [107, 57] on button "Submit" at bounding box center [118, 61] width 22 height 8
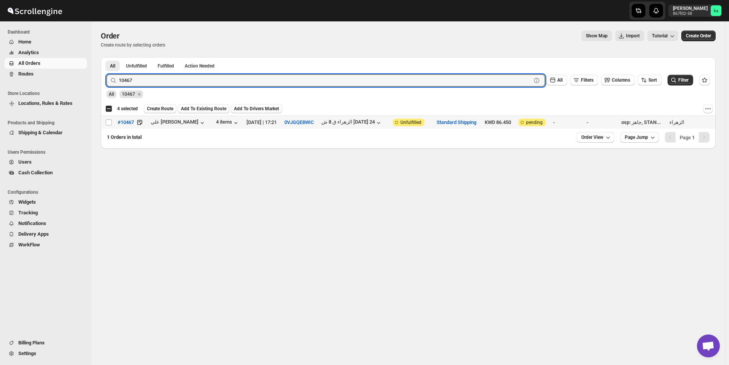
click at [106, 124] on input "Select order" at bounding box center [109, 122] width 6 height 6
checkbox input "true"
click at [249, 85] on input "10467" at bounding box center [318, 80] width 399 height 12
paste input "514"
type input "10514"
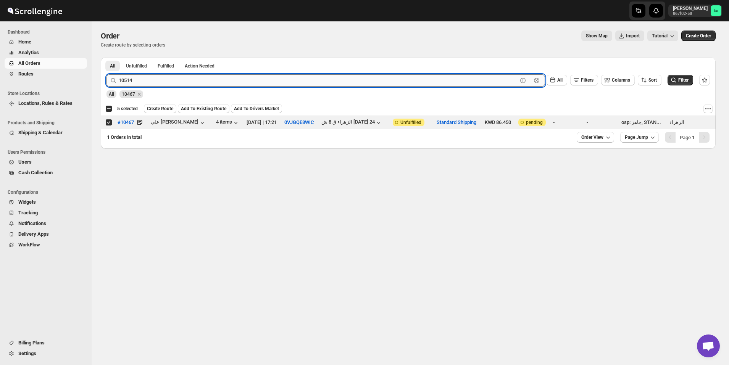
click at [107, 57] on button "Submit" at bounding box center [118, 61] width 22 height 8
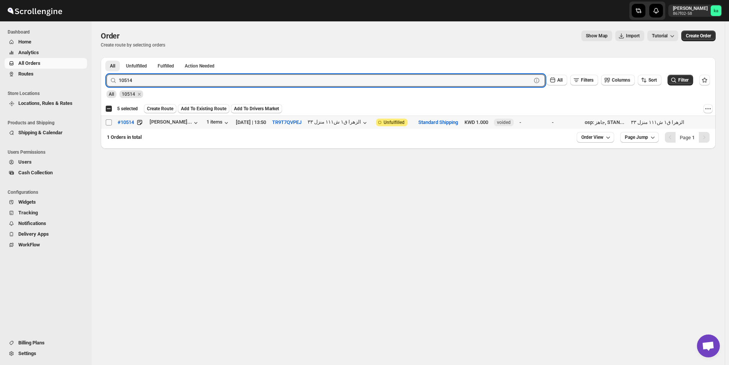
click at [110, 123] on input "Select order" at bounding box center [109, 122] width 6 height 6
checkbox input "true"
click at [187, 76] on input "10514" at bounding box center [318, 80] width 399 height 12
paste input "402"
click at [107, 57] on button "Submit" at bounding box center [118, 61] width 22 height 8
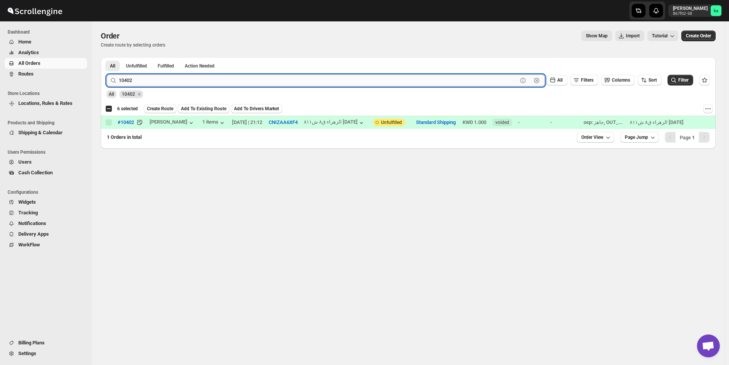
click at [268, 77] on input "10402" at bounding box center [318, 80] width 399 height 12
paste input "24"
click at [107, 57] on button "Submit" at bounding box center [118, 61] width 22 height 8
click at [232, 75] on input "10242" at bounding box center [318, 80] width 399 height 12
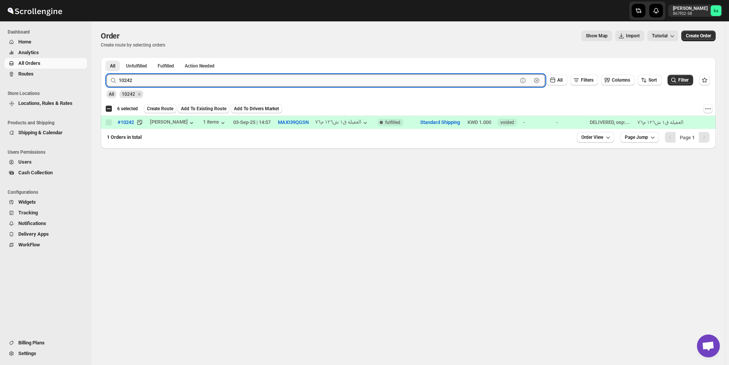
click at [232, 79] on input "10242" at bounding box center [318, 80] width 399 height 12
paste input "516"
type input "10516"
click at [107, 57] on button "Submit" at bounding box center [118, 61] width 22 height 8
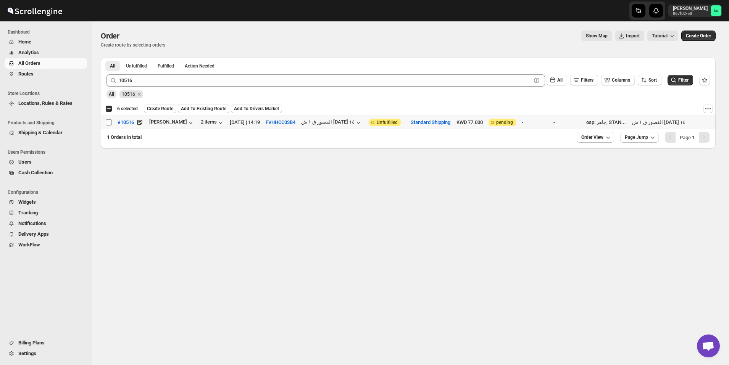
click at [107, 123] on input "Select order" at bounding box center [109, 122] width 6 height 6
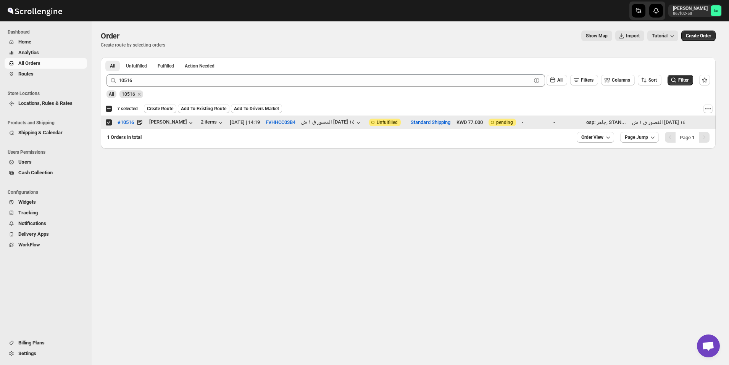
click at [109, 123] on input "Select order" at bounding box center [109, 122] width 6 height 6
checkbox input "false"
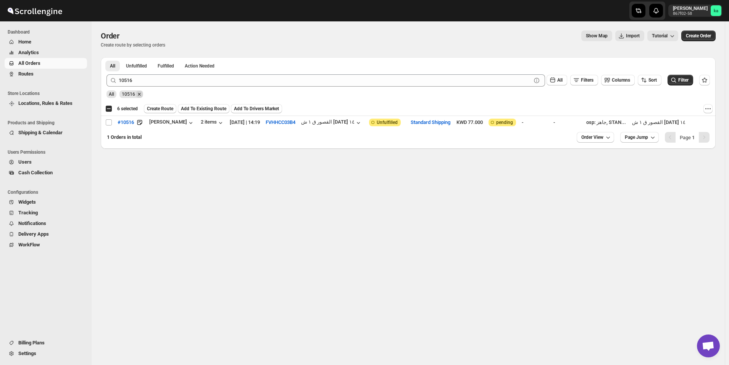
click at [140, 95] on icon "Remove 10516" at bounding box center [139, 94] width 7 height 7
click at [157, 109] on span "Create Route" at bounding box center [160, 109] width 26 height 6
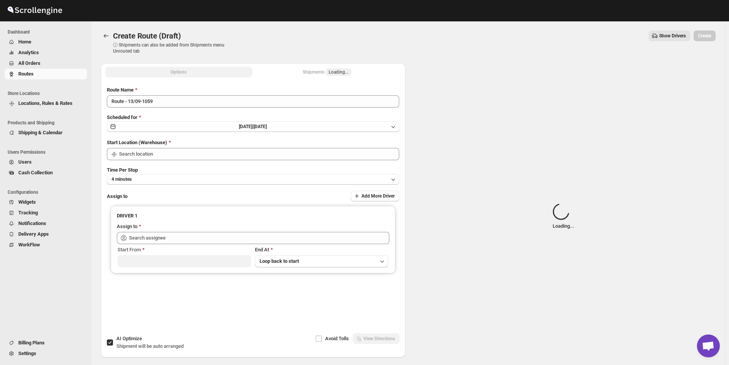
type input "[GEOGRAPHIC_DATA]"
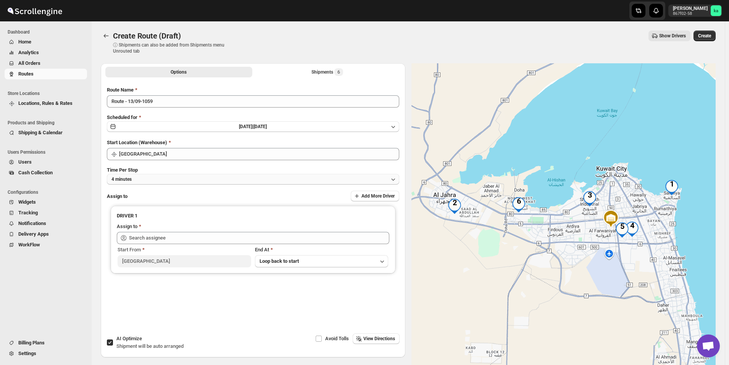
click at [160, 178] on button "4 minutes" at bounding box center [253, 179] width 292 height 11
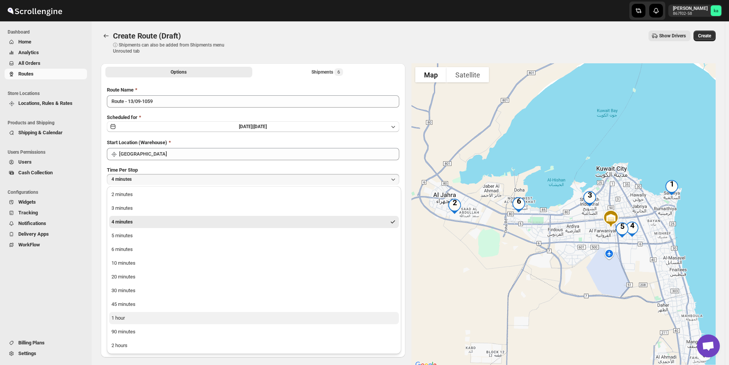
click at [141, 314] on button "1 hour" at bounding box center [254, 318] width 290 height 12
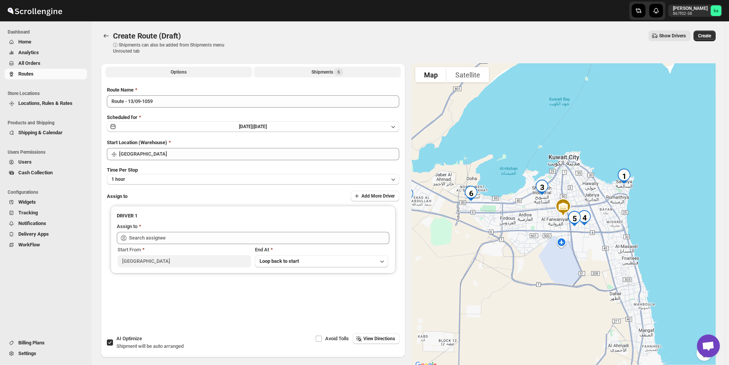
click at [328, 69] on div "Shipments 6" at bounding box center [328, 72] width 32 height 8
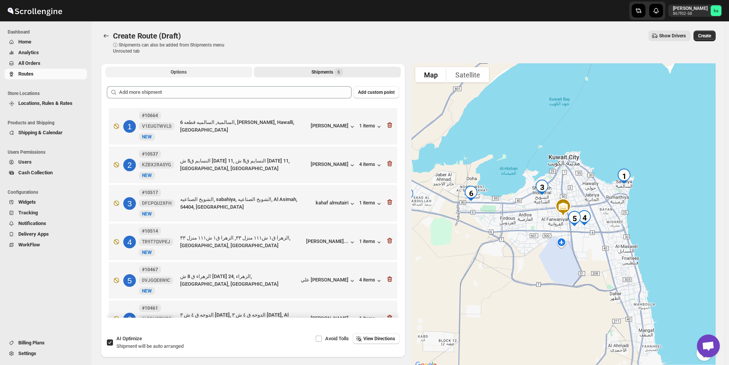
click at [195, 69] on button "Options" at bounding box center [178, 72] width 147 height 11
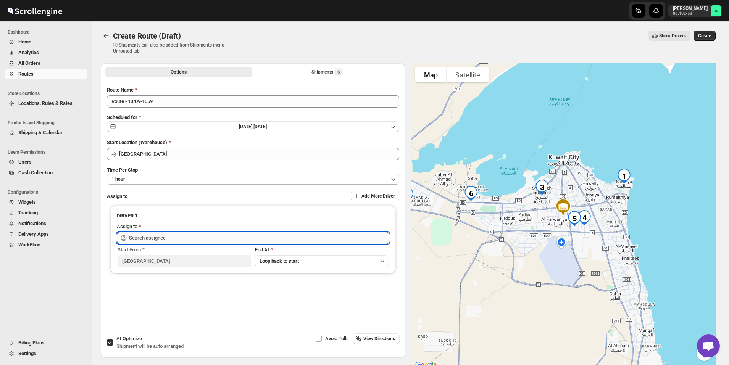
click at [177, 238] on input "text" at bounding box center [259, 238] width 260 height 12
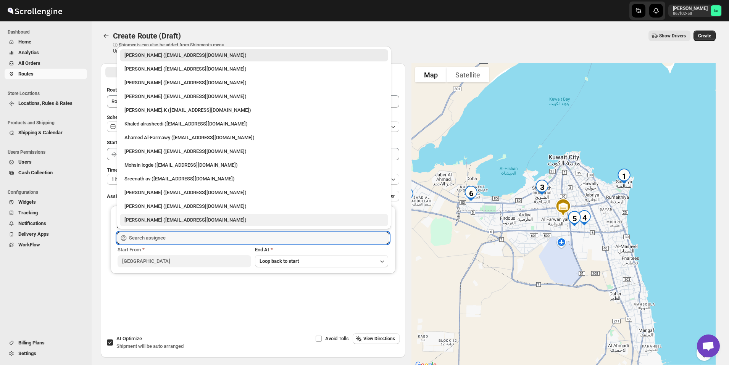
click at [153, 218] on div "[PERSON_NAME] ([EMAIL_ADDRESS][DOMAIN_NAME])" at bounding box center [253, 220] width 259 height 8
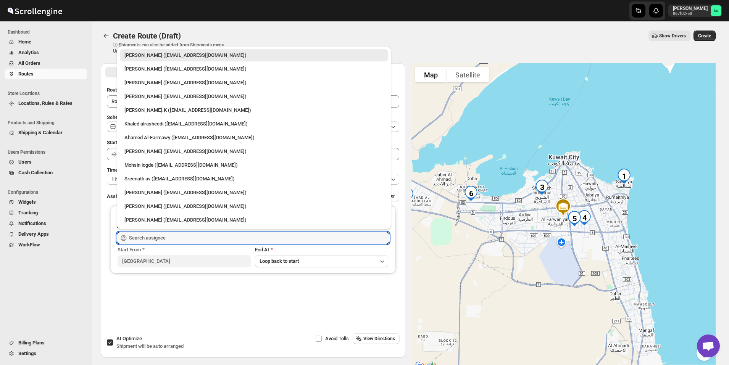
type input "[PERSON_NAME] ([EMAIL_ADDRESS][DOMAIN_NAME])"
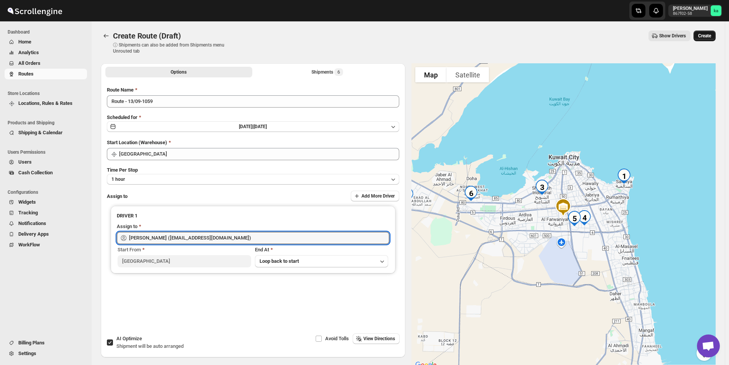
click at [716, 34] on button "Create" at bounding box center [705, 36] width 22 height 11
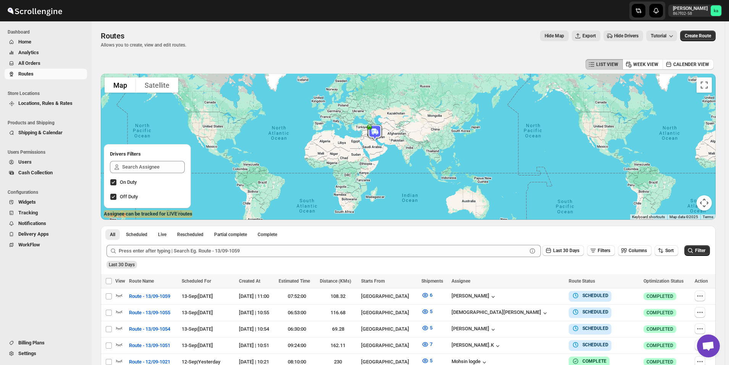
click at [41, 66] on span "All Orders" at bounding box center [51, 64] width 67 height 8
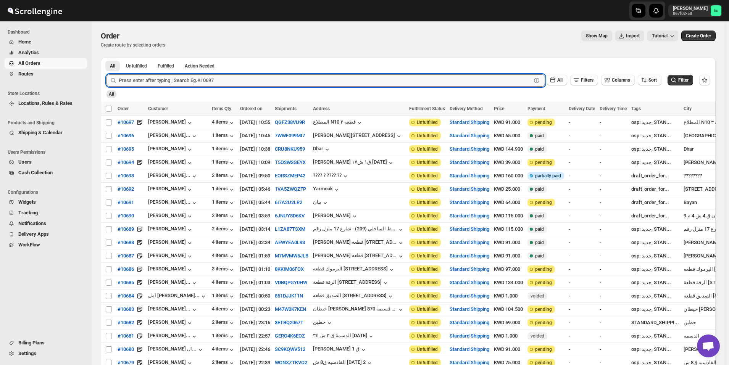
drag, startPoint x: 329, startPoint y: 84, endPoint x: 327, endPoint y: 87, distance: 4.1
click at [329, 86] on input "text" at bounding box center [325, 80] width 413 height 12
paste input "10516"
type input "10516"
click at [107, 57] on button "Submit" at bounding box center [118, 61] width 22 height 8
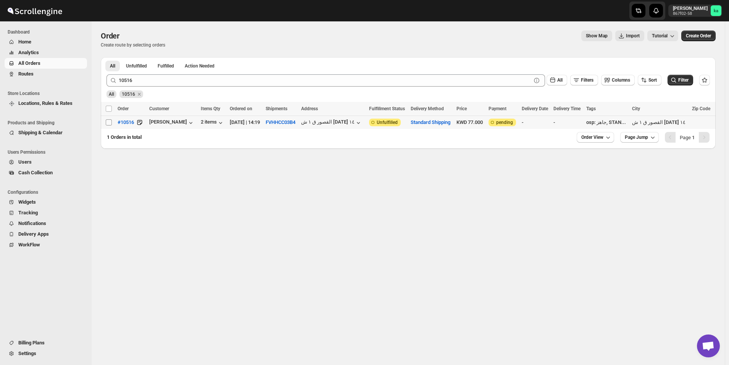
click at [108, 126] on span at bounding box center [108, 122] width 7 height 7
click at [108, 126] on input "Select order" at bounding box center [109, 122] width 6 height 6
checkbox input "false"
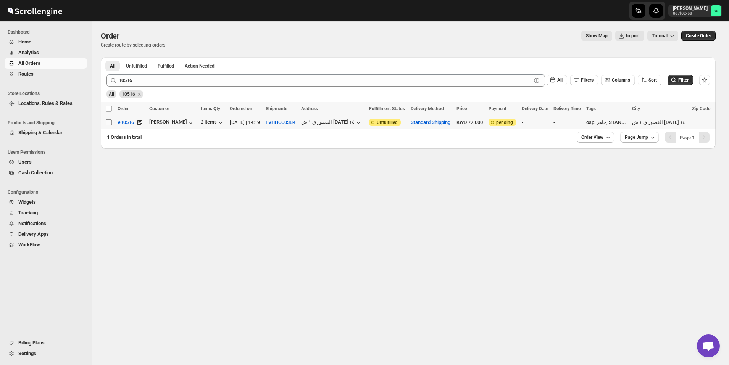
checkbox input "false"
click at [108, 122] on input "Select order" at bounding box center [109, 122] width 6 height 6
checkbox input "true"
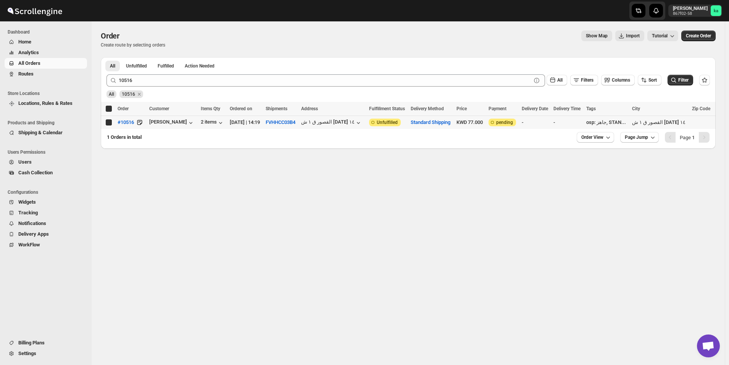
checkbox input "true"
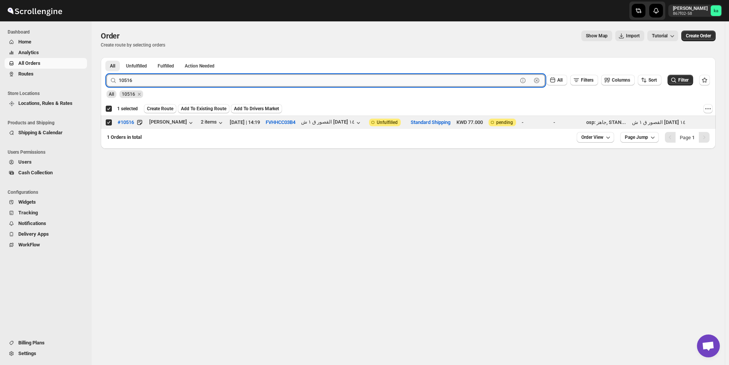
click at [217, 82] on input "10516" at bounding box center [318, 80] width 399 height 12
paste input "48"
type input "10486"
click at [107, 57] on button "Submit" at bounding box center [118, 61] width 22 height 8
click at [109, 123] on input "Select order" at bounding box center [109, 122] width 6 height 6
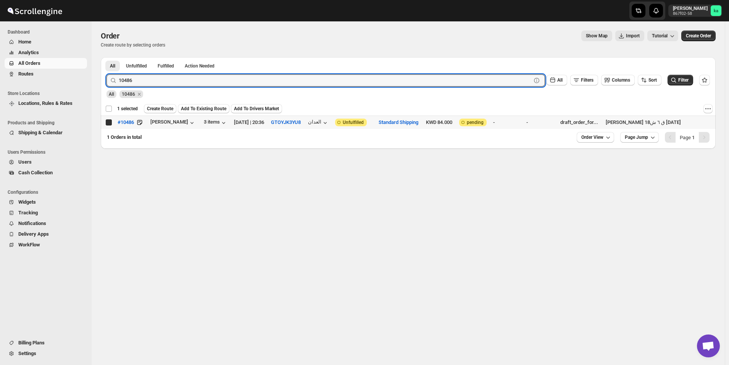
checkbox input "true"
checkbox input "false"
click at [289, 79] on input "10486" at bounding box center [318, 80] width 399 height 12
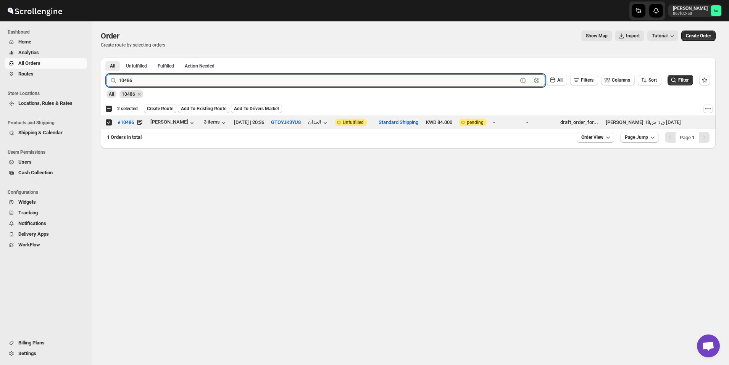
paste input "52"
type input "10526"
click at [107, 57] on button "Submit" at bounding box center [118, 61] width 22 height 8
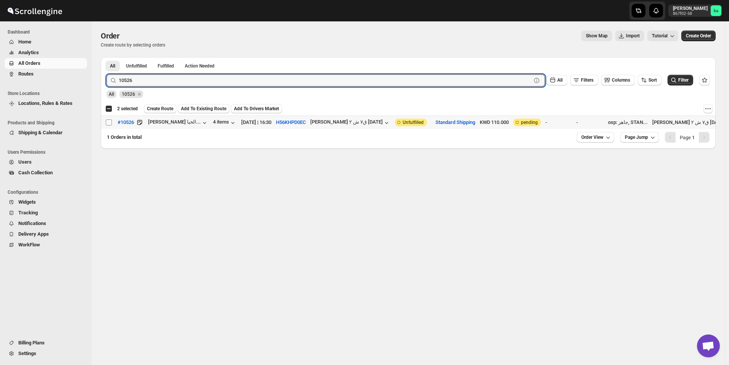
click at [108, 122] on input "Select order" at bounding box center [109, 122] width 6 height 6
checkbox input "true"
click at [253, 82] on input "10526" at bounding box center [318, 80] width 399 height 12
paste input "3"
type input "10536"
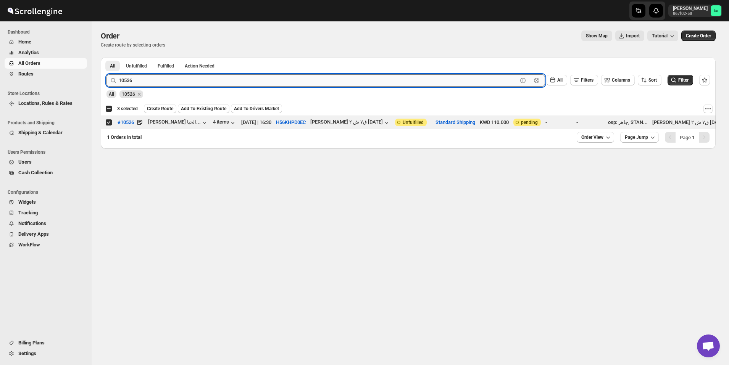
click at [107, 57] on button "Submit" at bounding box center [118, 61] width 22 height 8
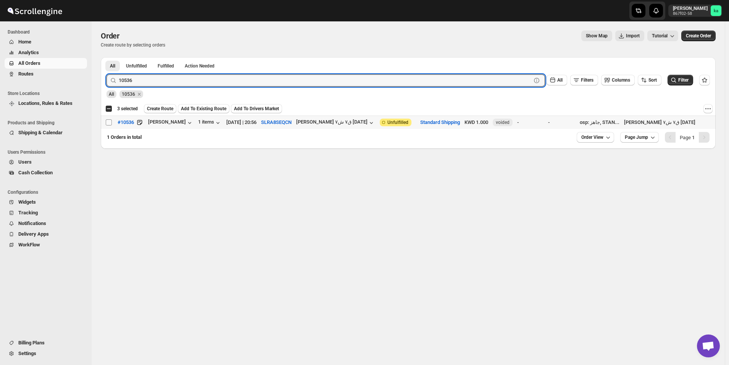
click at [107, 124] on input "Select order" at bounding box center [109, 122] width 6 height 6
checkbox input "true"
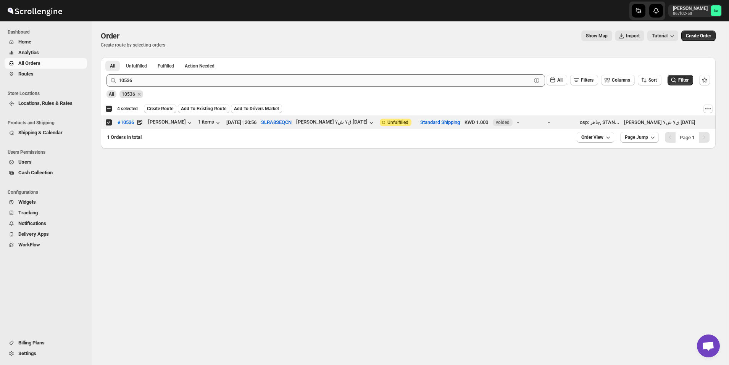
drag, startPoint x: 299, startPoint y: 90, endPoint x: 295, endPoint y: 81, distance: 9.9
click at [298, 88] on div "All 10536" at bounding box center [406, 91] width 607 height 15
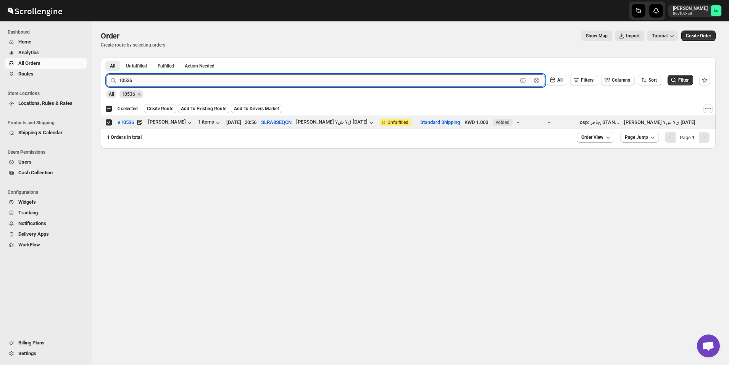
click at [295, 81] on input "10536" at bounding box center [318, 80] width 399 height 12
paste input "44"
type input "10544"
click at [107, 57] on button "Submit" at bounding box center [118, 61] width 22 height 8
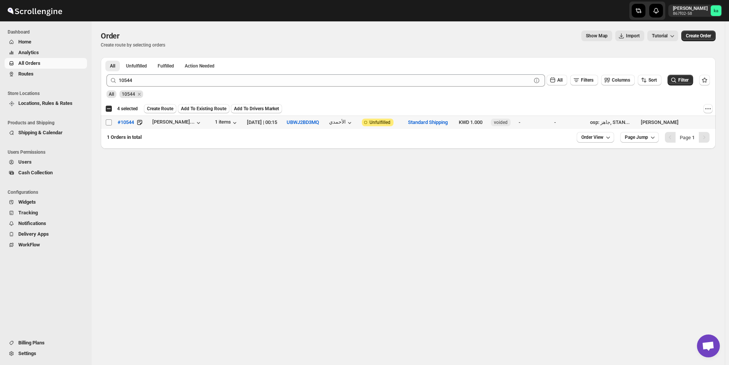
click at [110, 121] on input "Select order" at bounding box center [109, 122] width 6 height 6
checkbox input "true"
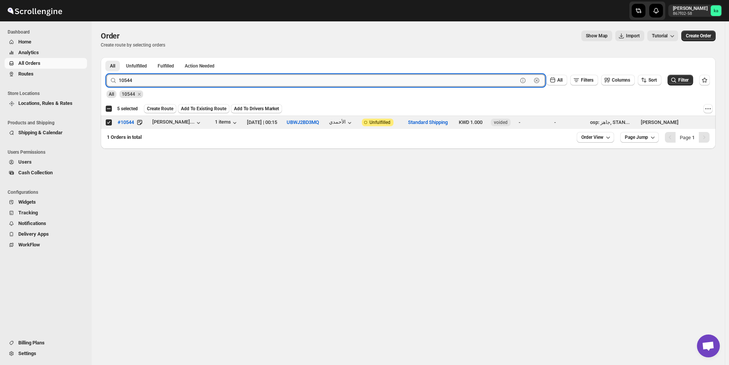
click at [174, 79] on input "10544" at bounding box center [318, 80] width 399 height 12
paste input "62"
type input "10562"
click at [107, 57] on button "Submit" at bounding box center [118, 61] width 22 height 8
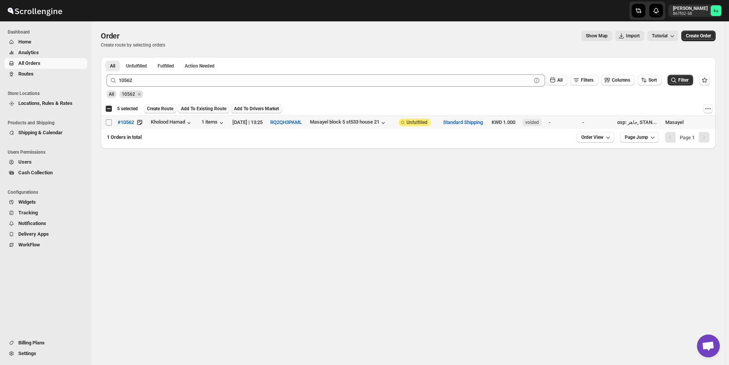
click at [110, 121] on input "Select order" at bounding box center [109, 122] width 6 height 6
checkbox input "true"
click at [163, 109] on span "Create Route" at bounding box center [160, 109] width 26 height 6
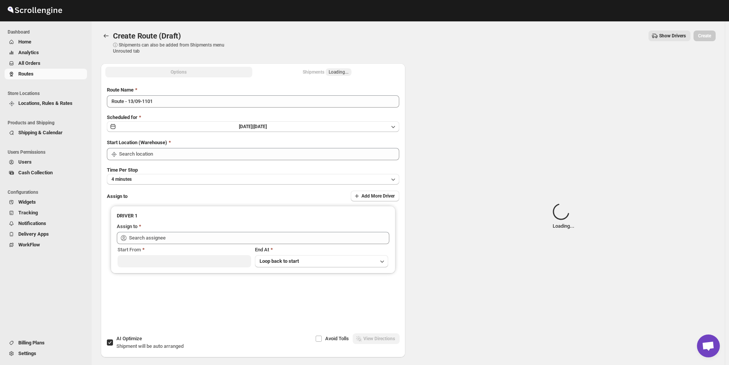
type input "[GEOGRAPHIC_DATA]"
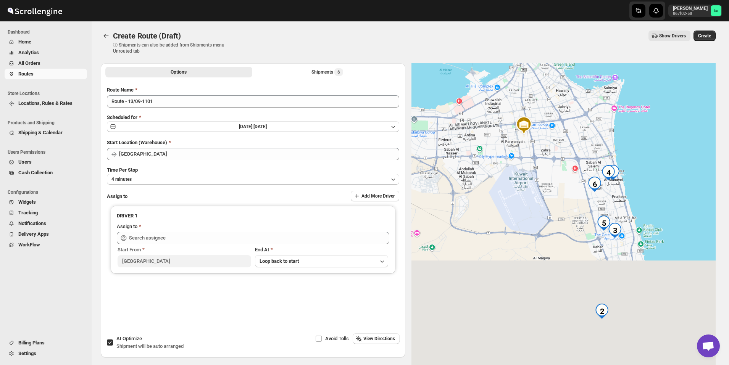
click at [168, 185] on div "Route Name Route - 13/09-1101 Scheduled for [DATE] | [DATE] Start Location (War…" at bounding box center [253, 204] width 292 height 237
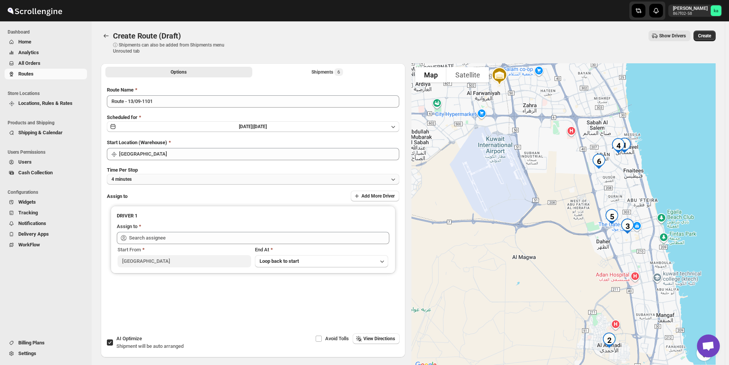
click at [174, 174] on button "4 minutes" at bounding box center [253, 179] width 292 height 11
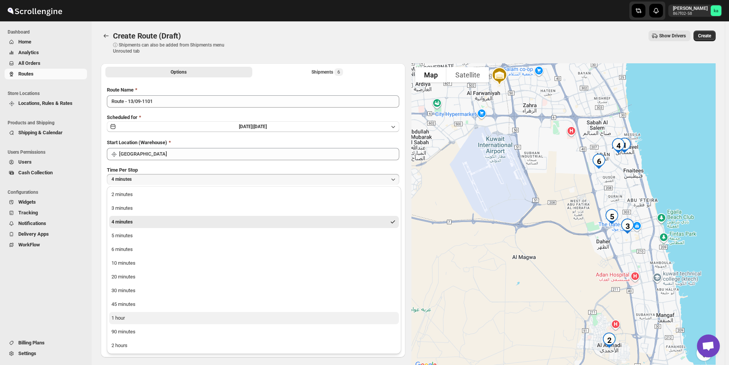
click at [132, 318] on button "1 hour" at bounding box center [254, 318] width 290 height 12
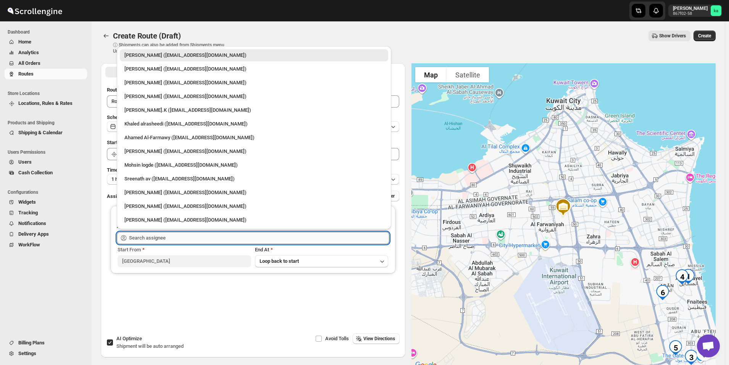
click at [161, 241] on input "text" at bounding box center [259, 238] width 260 height 12
click at [139, 166] on div "Mohsin logde ([EMAIL_ADDRESS][DOMAIN_NAME])" at bounding box center [253, 165] width 259 height 8
type input "Mohsin logde ([EMAIL_ADDRESS][DOMAIN_NAME])"
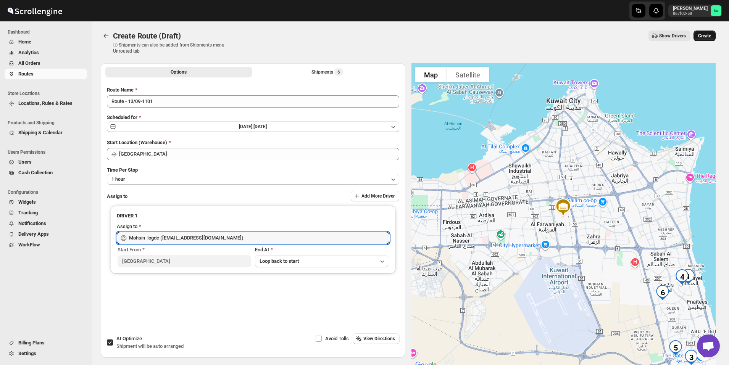
click at [711, 36] on span "Create" at bounding box center [704, 36] width 13 height 6
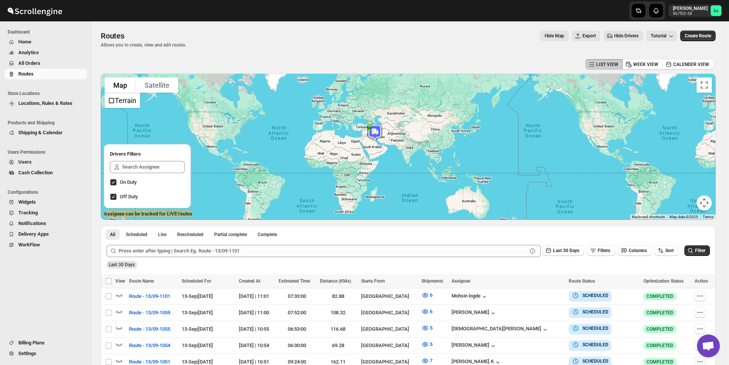
click at [52, 62] on span "All Orders" at bounding box center [51, 64] width 67 height 8
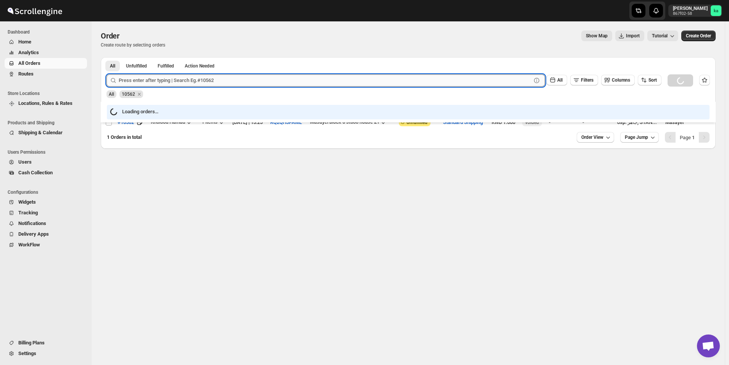
click at [315, 79] on input "text" at bounding box center [325, 80] width 413 height 12
paste input "10347"
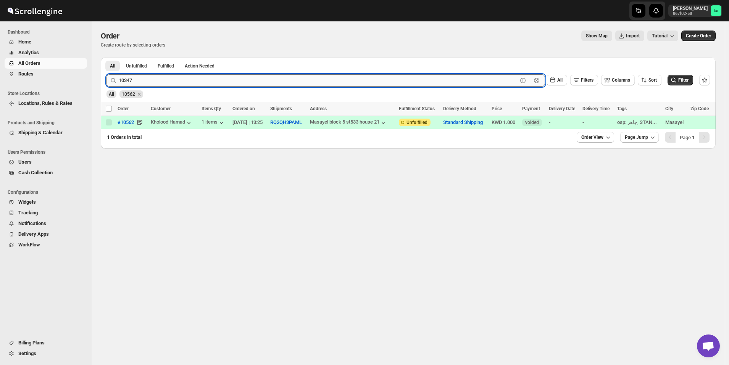
click at [107, 57] on button "Submit" at bounding box center [118, 61] width 22 height 8
click at [211, 79] on input "10347" at bounding box center [318, 80] width 399 height 12
paste input "554"
type input "10554"
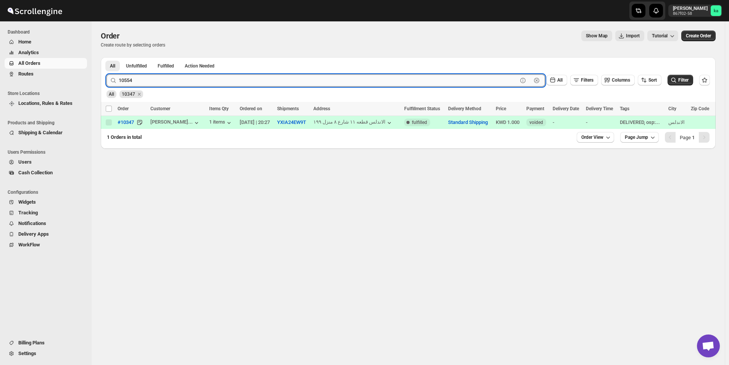
click at [107, 57] on button "Submit" at bounding box center [118, 61] width 22 height 8
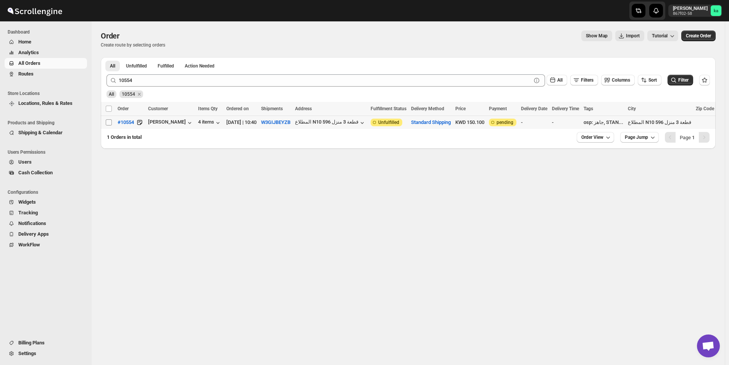
click at [109, 122] on input "Select order" at bounding box center [109, 122] width 6 height 6
checkbox input "true"
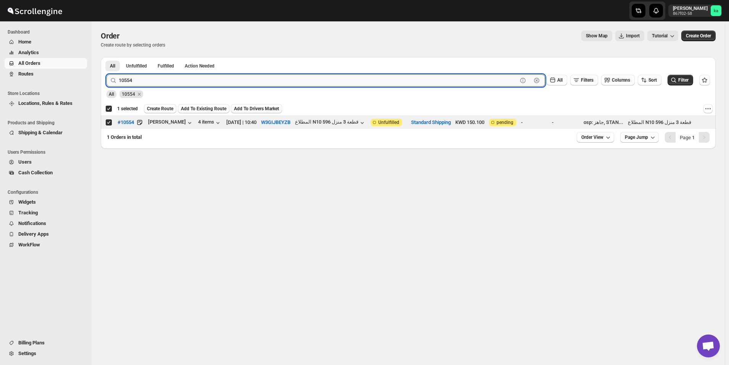
click at [251, 77] on input "10554" at bounding box center [318, 80] width 399 height 12
paste input "3"
click at [107, 57] on button "Submit" at bounding box center [118, 61] width 22 height 8
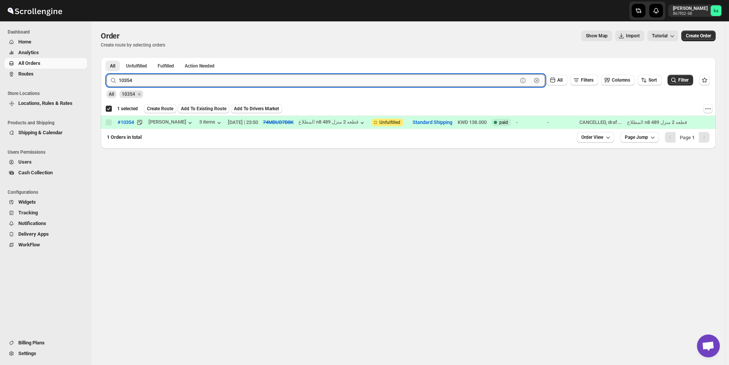
click at [259, 79] on input "10354" at bounding box center [318, 80] width 399 height 12
paste input "10488"
click at [237, 78] on input "1035410488" at bounding box center [318, 80] width 399 height 12
paste input "text"
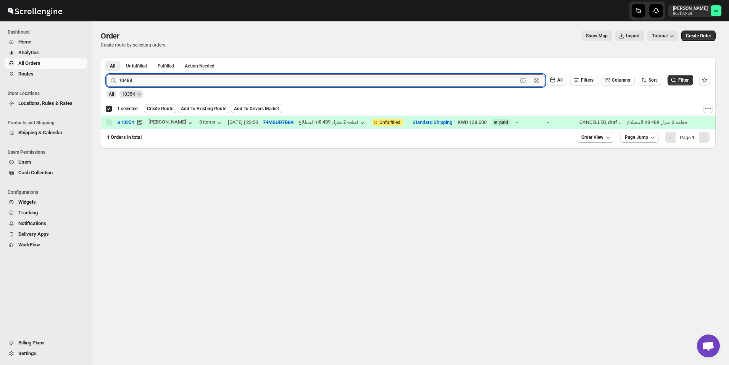
type input "10488"
click at [107, 57] on button "Submit" at bounding box center [118, 61] width 22 height 8
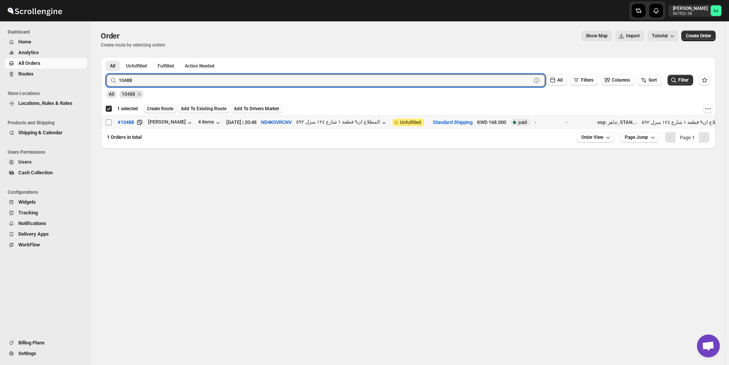
click at [108, 123] on input "Select order" at bounding box center [109, 122] width 6 height 6
checkbox input "true"
checkbox input "false"
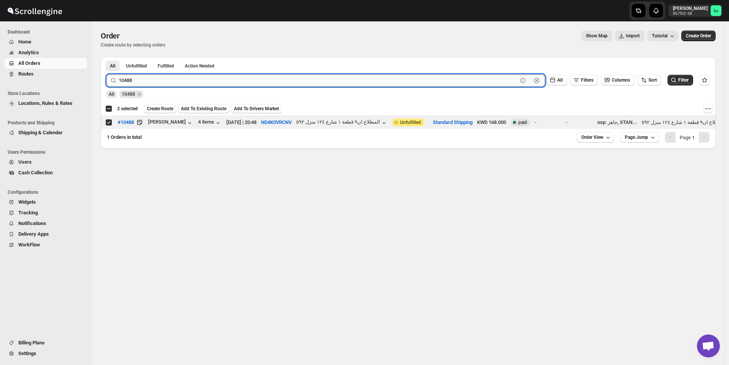
click at [152, 81] on input "10488" at bounding box center [318, 80] width 399 height 12
paste input "5"
type input "10485"
click at [107, 57] on button "Submit" at bounding box center [118, 61] width 22 height 8
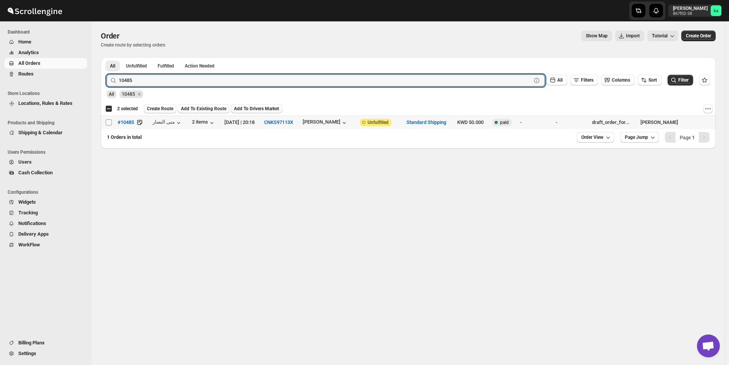
click at [107, 123] on input "Select order" at bounding box center [109, 122] width 6 height 6
checkbox input "true"
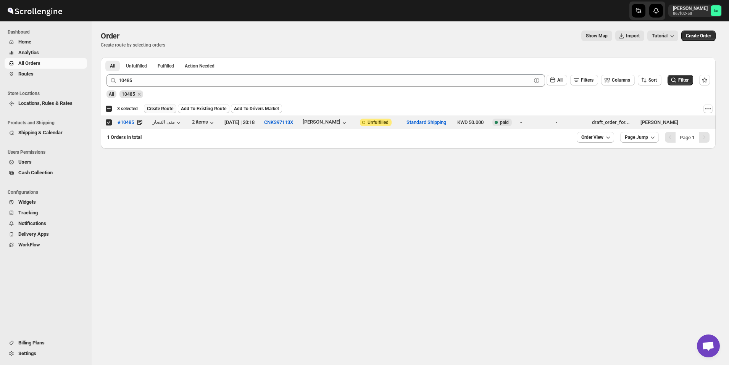
click at [156, 110] on span "Create Route" at bounding box center [160, 109] width 26 height 6
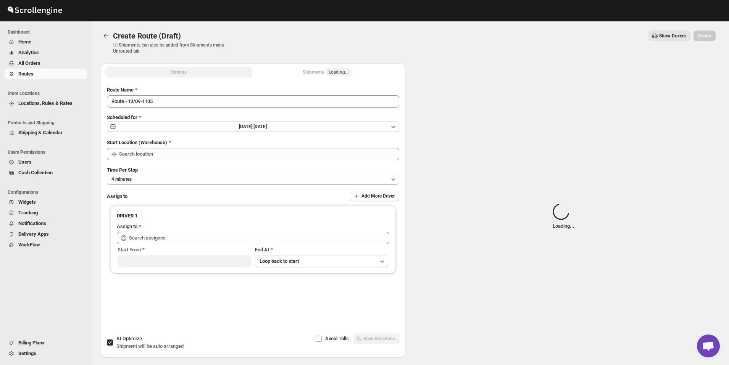
type input "[GEOGRAPHIC_DATA]"
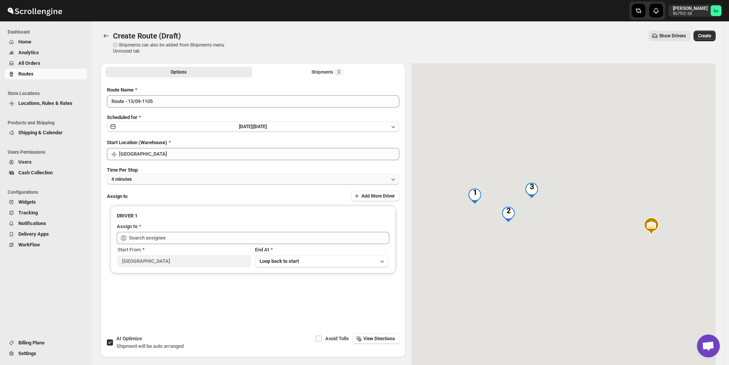
click at [142, 180] on button "4 minutes" at bounding box center [253, 179] width 292 height 11
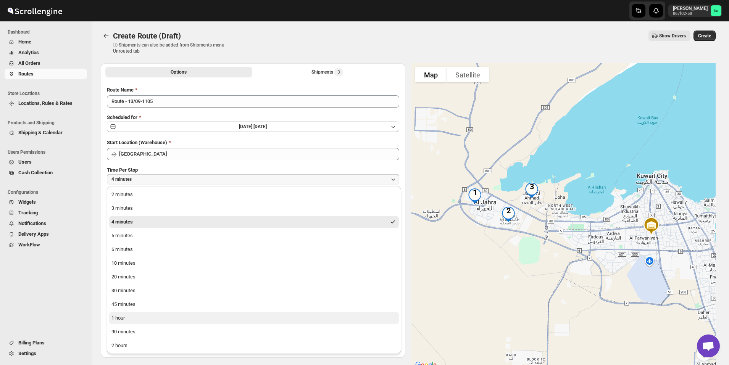
click at [134, 313] on button "1 hour" at bounding box center [254, 318] width 290 height 12
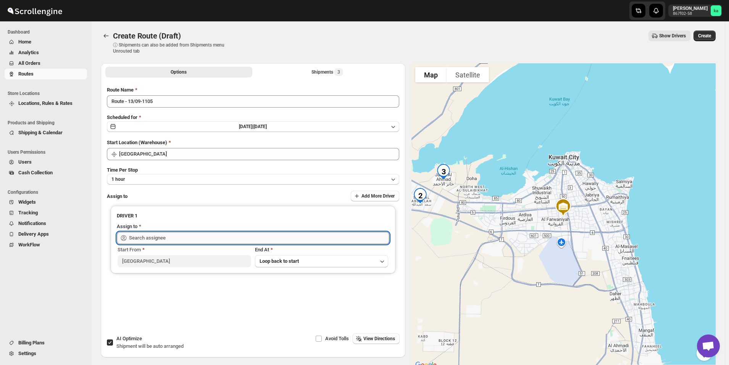
click at [157, 234] on input "text" at bounding box center [259, 238] width 260 height 12
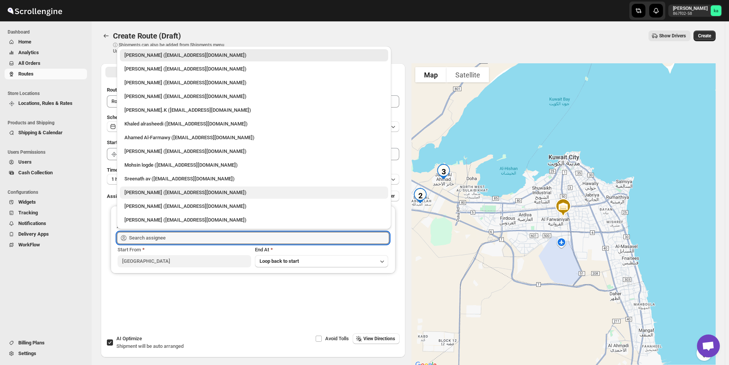
click at [147, 195] on div "[PERSON_NAME] ([EMAIL_ADDRESS][DOMAIN_NAME])" at bounding box center [253, 193] width 259 height 8
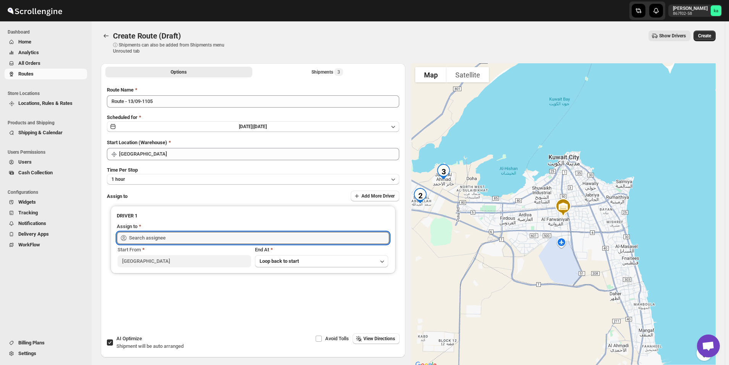
type input "[PERSON_NAME] ([EMAIL_ADDRESS][DOMAIN_NAME])"
click at [716, 39] on button "Create" at bounding box center [705, 36] width 22 height 11
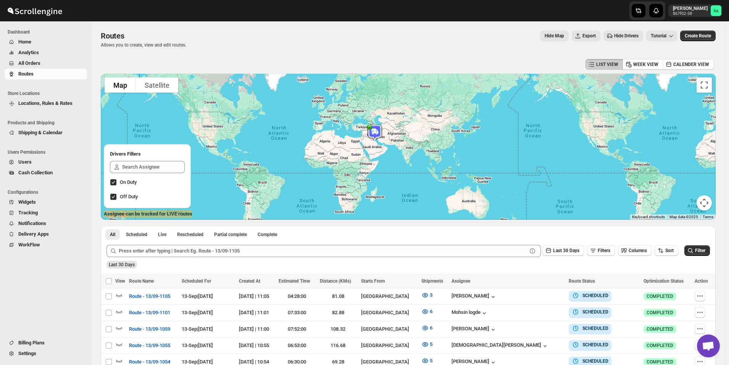
click at [44, 66] on span "All Orders" at bounding box center [51, 64] width 67 height 8
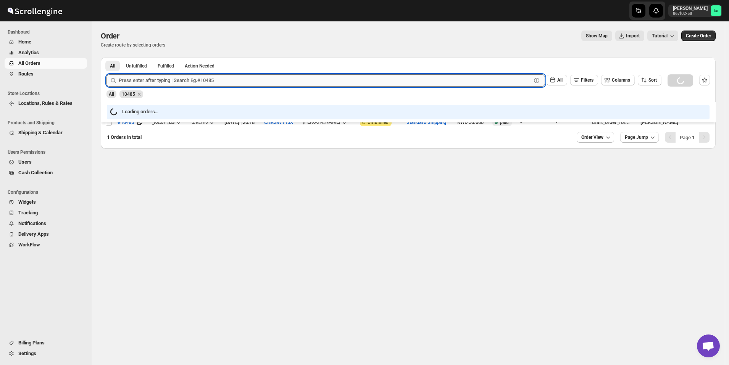
click at [197, 80] on input "text" at bounding box center [325, 80] width 413 height 12
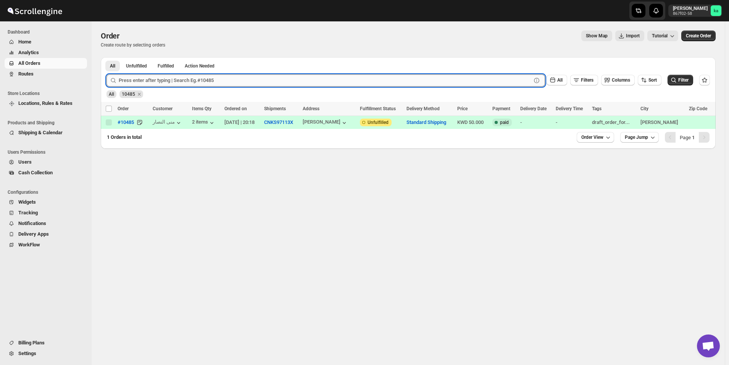
paste input "10470"
type input "10470"
click at [107, 57] on button "Submit" at bounding box center [118, 61] width 22 height 8
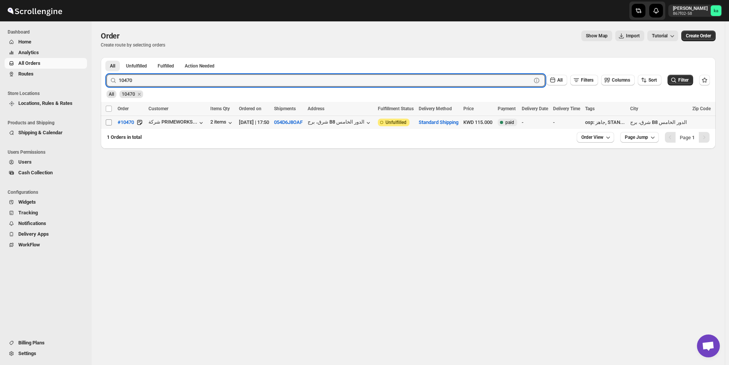
click at [111, 121] on input "Select order" at bounding box center [109, 122] width 6 height 6
checkbox input "true"
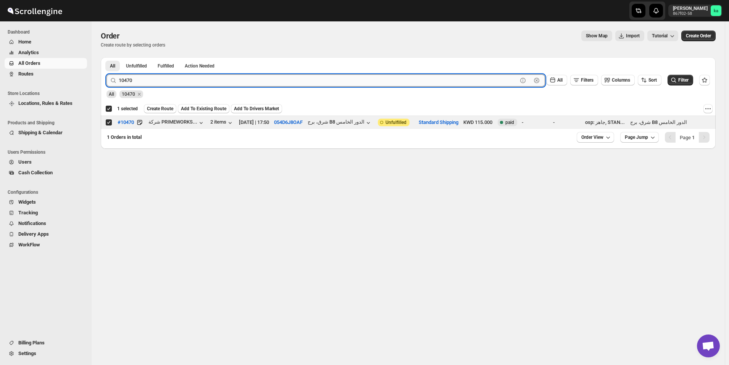
click at [273, 81] on input "10470" at bounding box center [318, 80] width 399 height 12
paste input "333"
type input "10333"
click at [107, 57] on button "Submit" at bounding box center [118, 61] width 22 height 8
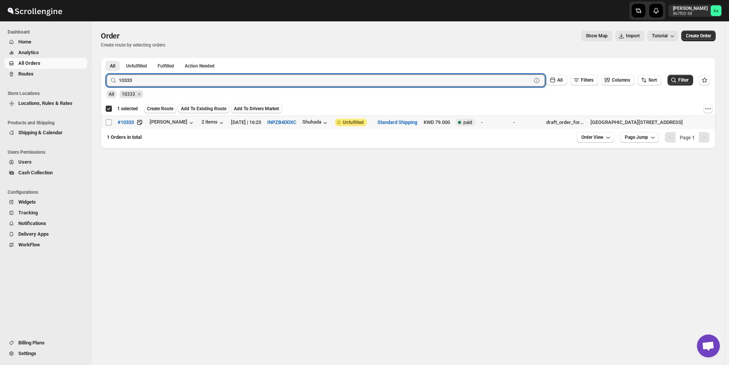
click at [111, 122] on input "Select order" at bounding box center [109, 122] width 6 height 6
checkbox input "true"
checkbox input "false"
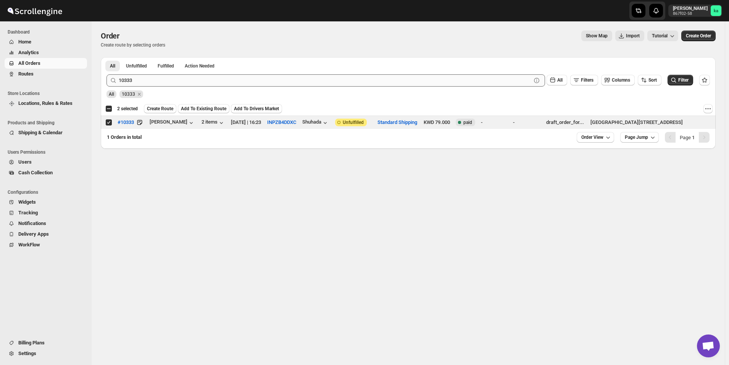
drag, startPoint x: 252, startPoint y: 71, endPoint x: 249, endPoint y: 79, distance: 7.7
click at [252, 72] on div "10333 Clear All Filters Columns Sort Filter" at bounding box center [405, 77] width 610 height 18
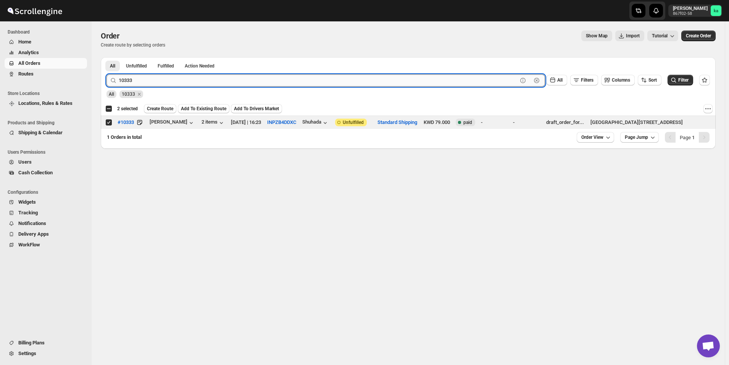
click at [249, 79] on input "10333" at bounding box center [318, 80] width 399 height 12
paste input "288"
type input "10288"
click at [107, 57] on button "Submit" at bounding box center [118, 61] width 22 height 8
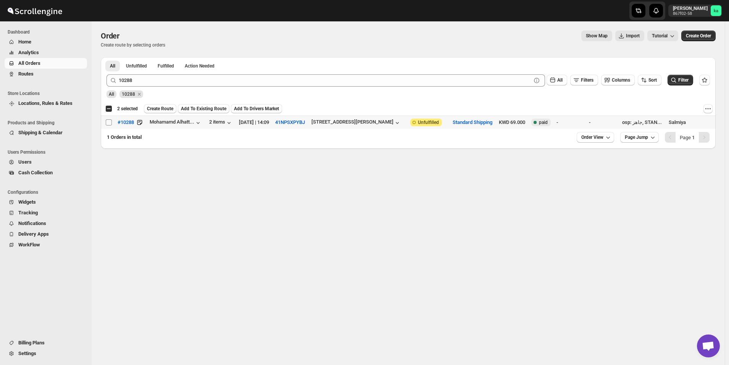
click at [107, 122] on input "Select order" at bounding box center [109, 122] width 6 height 6
checkbox input "true"
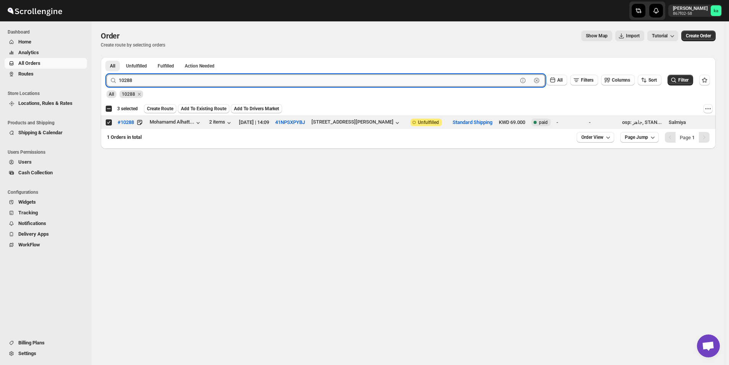
click at [262, 80] on input "10288" at bounding box center [318, 80] width 399 height 12
paste input "492"
type input "10492"
click at [107, 57] on button "Submit" at bounding box center [118, 61] width 22 height 8
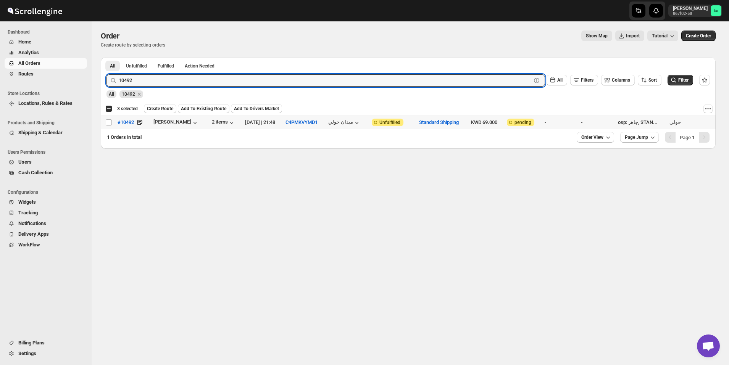
click at [110, 126] on td "Select order" at bounding box center [108, 122] width 15 height 13
checkbox input "true"
click at [236, 82] on input "10492" at bounding box center [318, 80] width 399 height 12
paste input "546"
type input "10546"
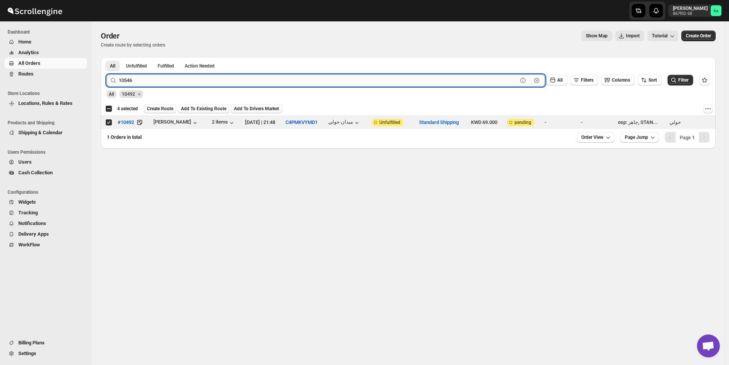
click at [107, 57] on button "Submit" at bounding box center [118, 61] width 22 height 8
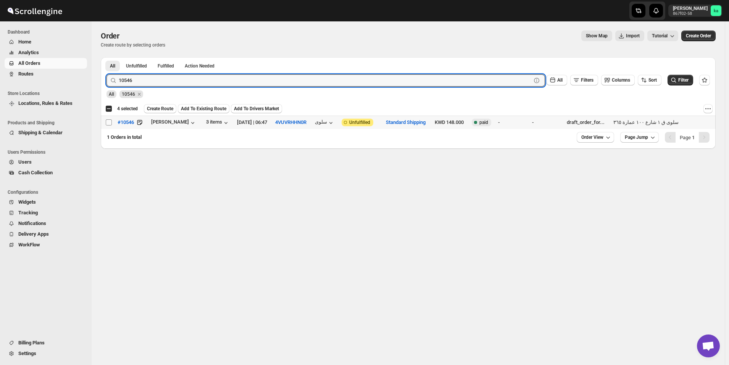
click at [108, 124] on input "Select order" at bounding box center [109, 122] width 6 height 6
checkbox input "true"
click at [268, 84] on input "10546" at bounding box center [318, 80] width 399 height 12
paste input "493"
type input "10493"
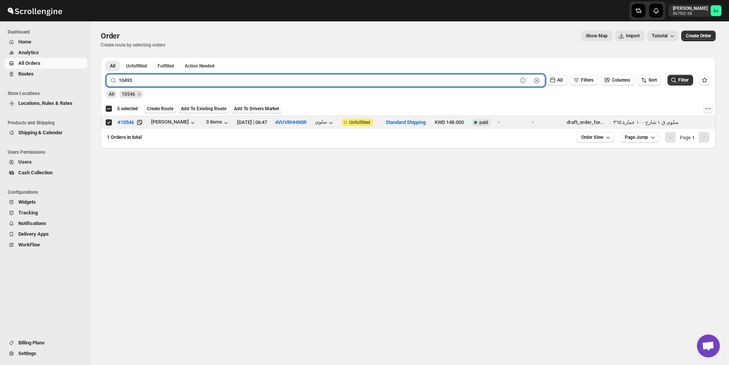
click at [107, 57] on button "Submit" at bounding box center [118, 61] width 22 height 8
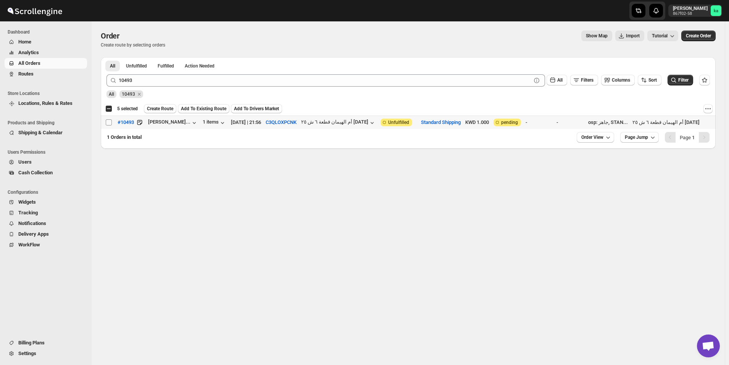
click at [106, 123] on input "Select order" at bounding box center [109, 122] width 6 height 6
checkbox input "true"
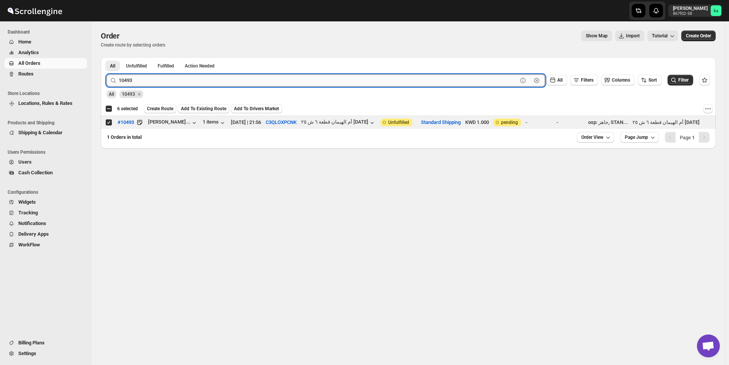
click at [282, 82] on input "10493" at bounding box center [318, 80] width 399 height 12
paste input "527"
type input "10527"
click at [107, 57] on button "Submit" at bounding box center [118, 61] width 22 height 8
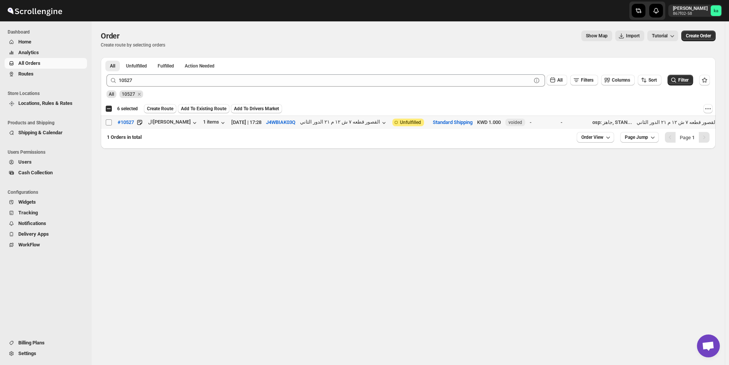
click at [110, 124] on input "Select order" at bounding box center [109, 122] width 6 height 6
checkbox input "true"
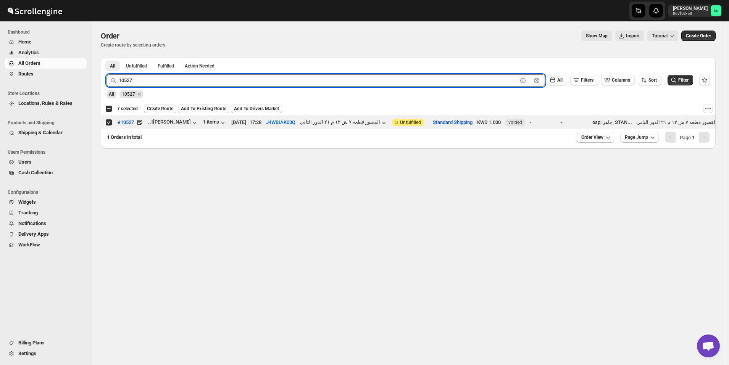
click at [227, 78] on input "10527" at bounding box center [318, 80] width 399 height 12
paste input "632"
type input "10632"
click at [107, 57] on button "Submit" at bounding box center [118, 61] width 22 height 8
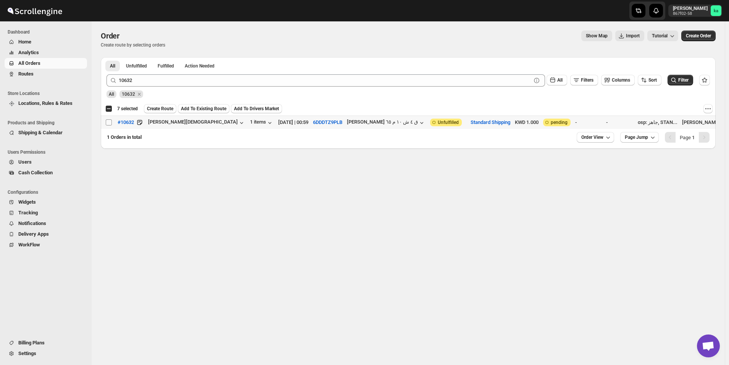
click at [109, 124] on input "Select order" at bounding box center [109, 122] width 6 height 6
checkbox input "true"
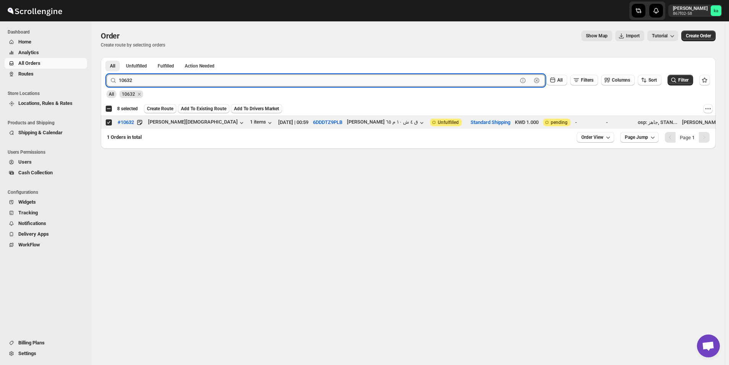
click at [268, 78] on input "10632" at bounding box center [318, 80] width 399 height 12
paste input "4"
type input "10432"
click at [107, 57] on button "Submit" at bounding box center [118, 61] width 22 height 8
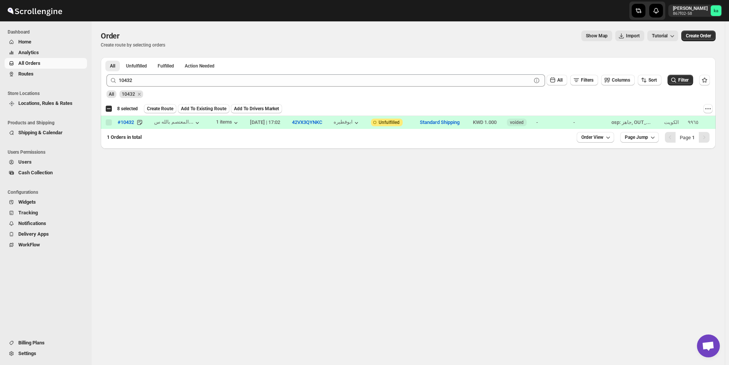
click at [169, 106] on span "Create Route" at bounding box center [160, 109] width 26 height 6
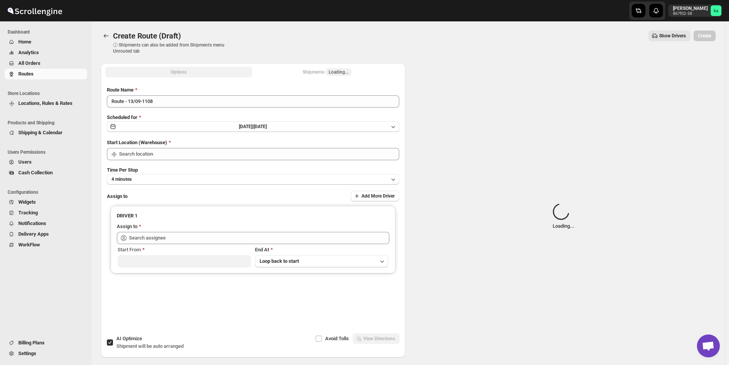
type input "[GEOGRAPHIC_DATA]"
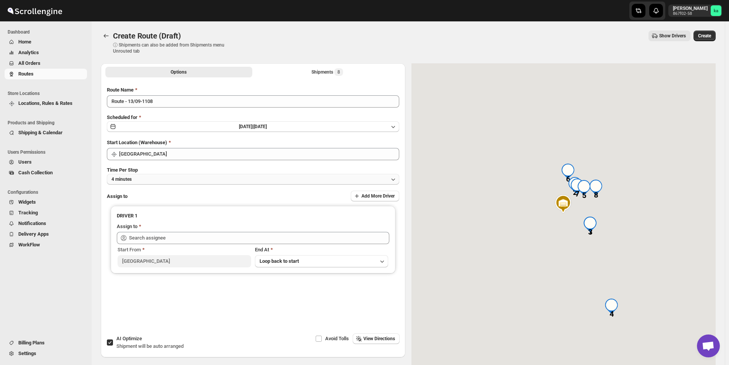
click at [205, 176] on button "4 minutes" at bounding box center [253, 179] width 292 height 11
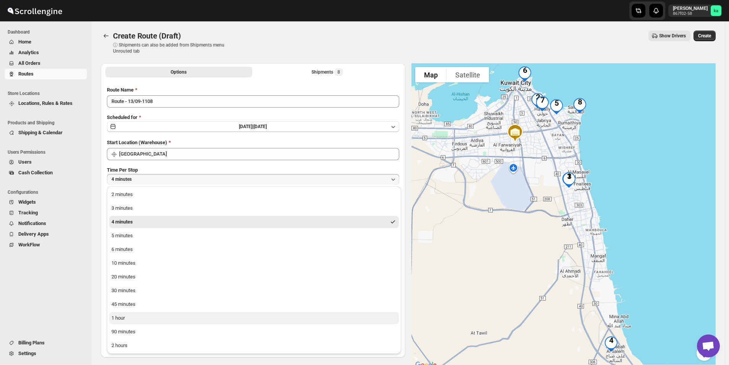
click at [141, 318] on button "1 hour" at bounding box center [254, 318] width 290 height 12
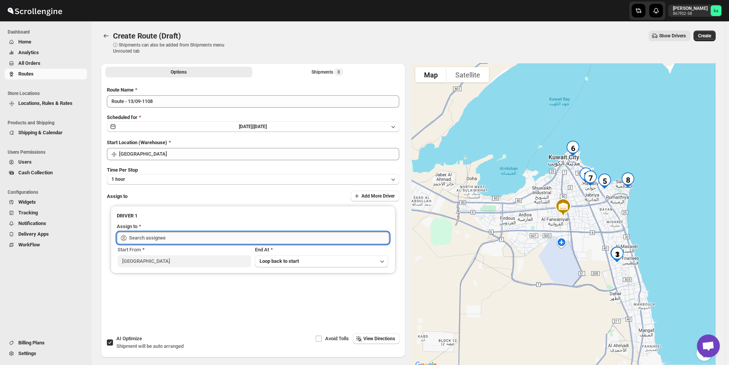
click at [188, 236] on input "text" at bounding box center [259, 238] width 260 height 12
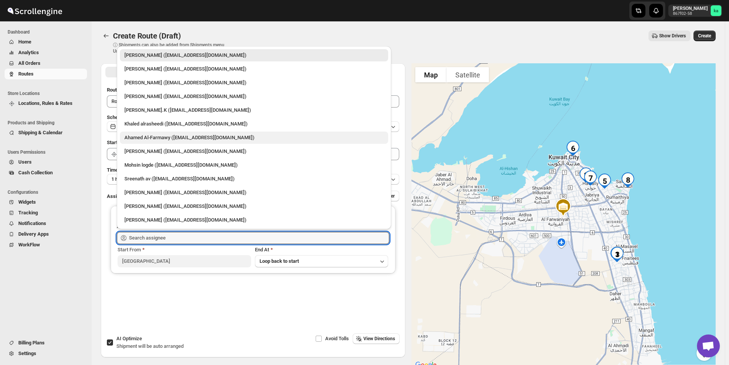
click at [155, 138] on div "Ahamed Al-Farmawy ([EMAIL_ADDRESS][DOMAIN_NAME])" at bounding box center [253, 138] width 259 height 8
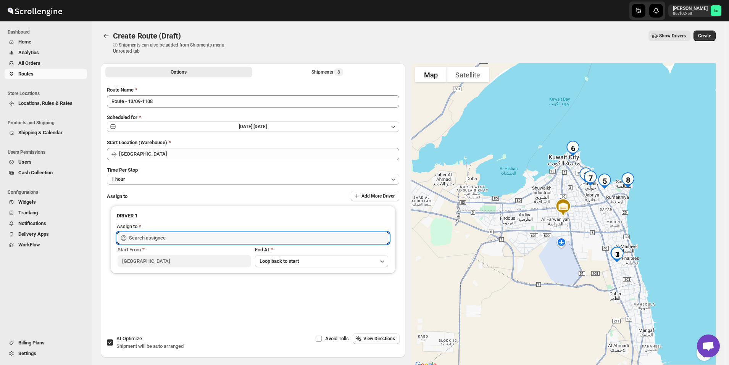
type input "Ahamed Al-Farmawy ([EMAIL_ADDRESS][DOMAIN_NAME])"
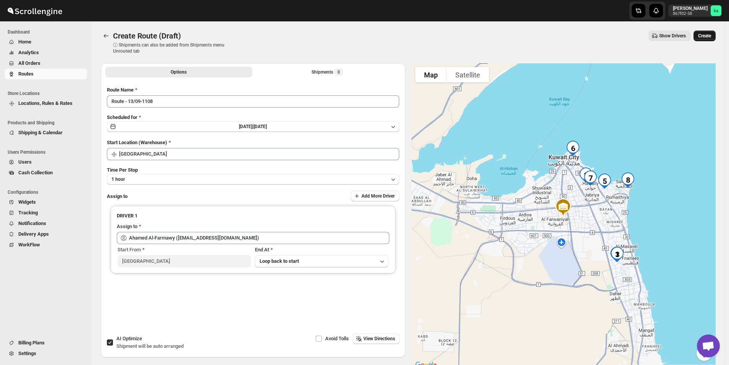
click at [715, 36] on button "Create" at bounding box center [705, 36] width 22 height 11
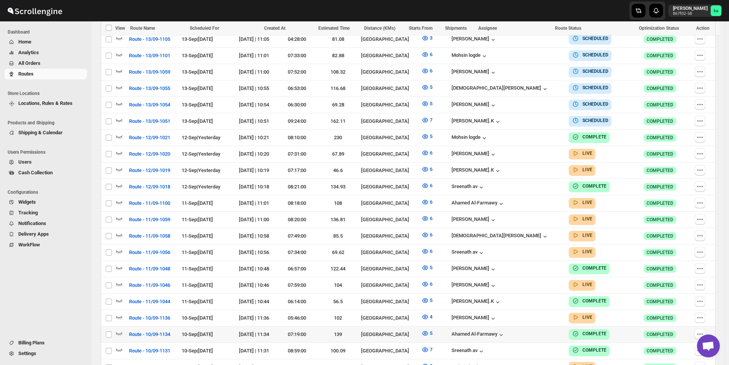
scroll to position [344, 0]
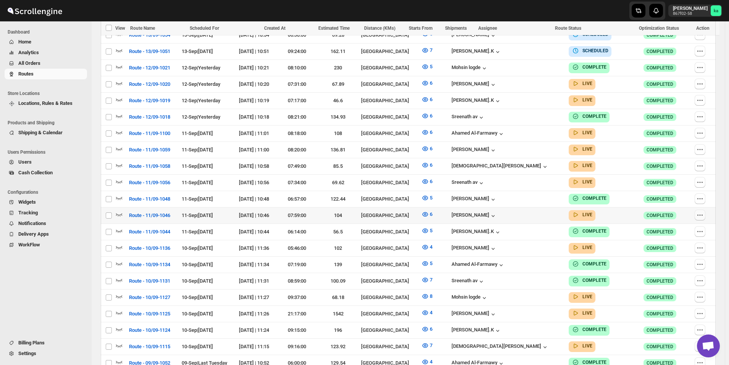
click at [704, 211] on icon "button" at bounding box center [700, 215] width 8 height 8
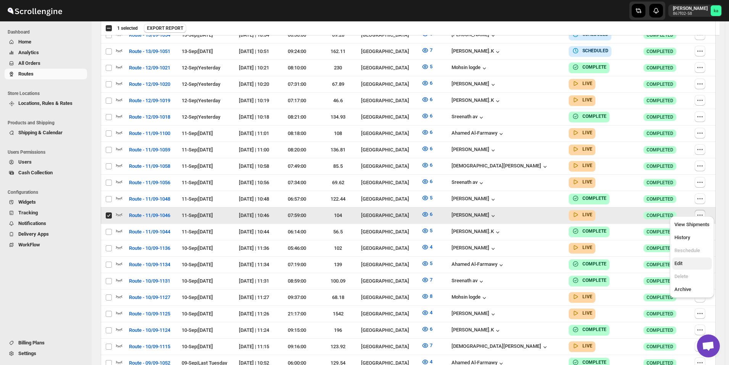
click at [691, 262] on span "Edit" at bounding box center [692, 264] width 35 height 8
checkbox input "false"
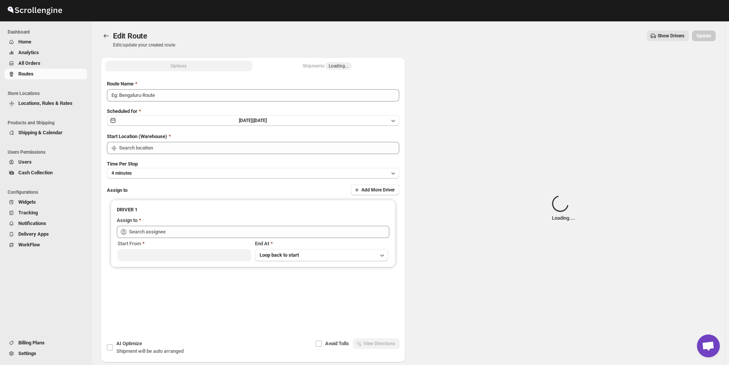
type input "Route - 11/09-1046"
type input "[GEOGRAPHIC_DATA]"
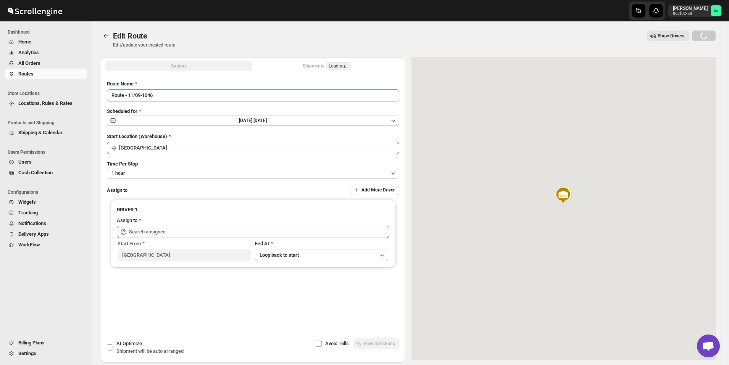
type input "[PERSON_NAME] ([EMAIL_ADDRESS][DOMAIN_NAME])"
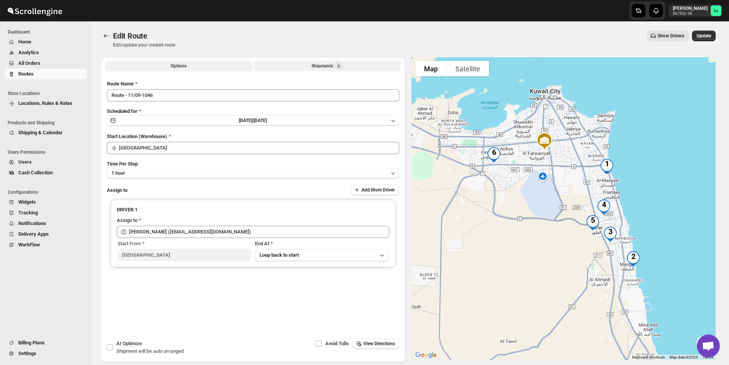
click at [358, 65] on button "Shipments 6" at bounding box center [327, 66] width 147 height 11
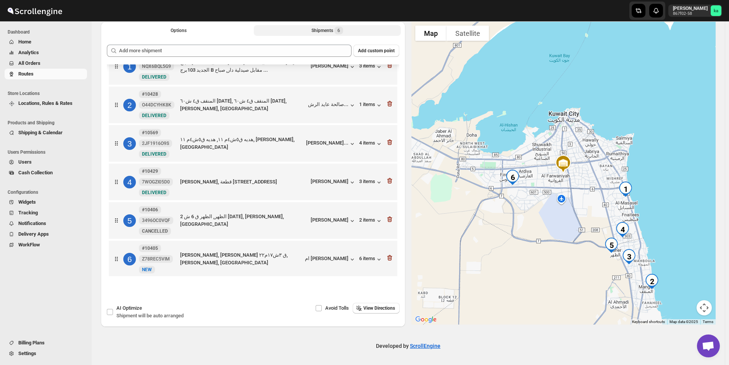
scroll to position [23, 0]
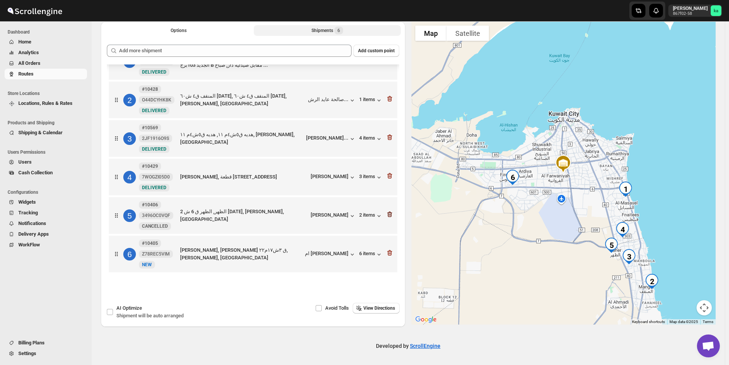
click at [386, 215] on icon "button" at bounding box center [390, 215] width 8 height 8
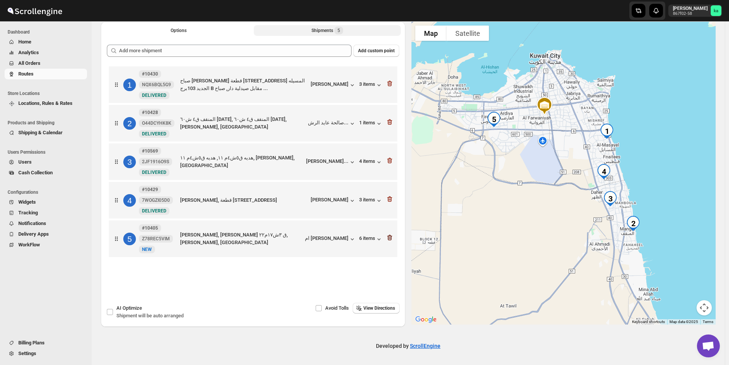
click at [393, 241] on icon "button" at bounding box center [390, 238] width 8 height 8
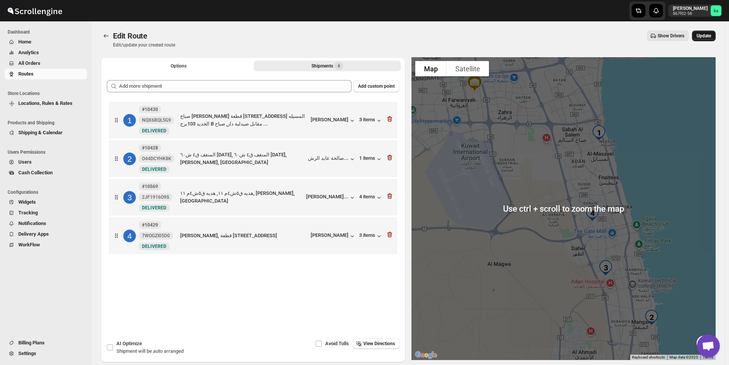
click at [709, 33] on span "Update" at bounding box center [704, 36] width 15 height 6
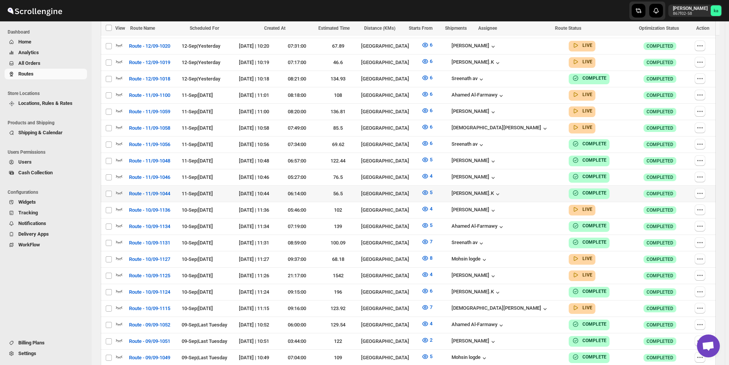
scroll to position [344, 0]
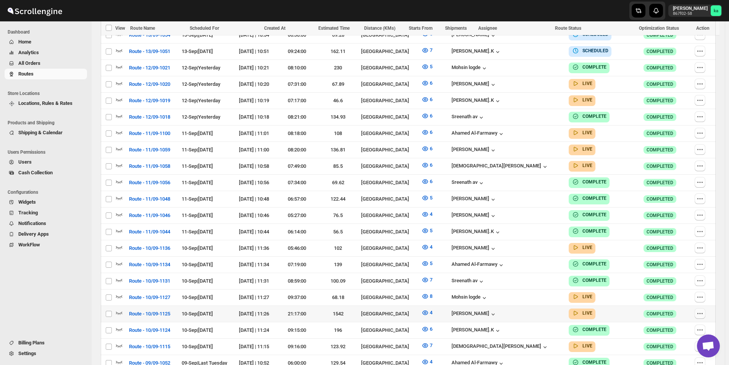
click at [702, 310] on icon "button" at bounding box center [700, 314] width 8 height 8
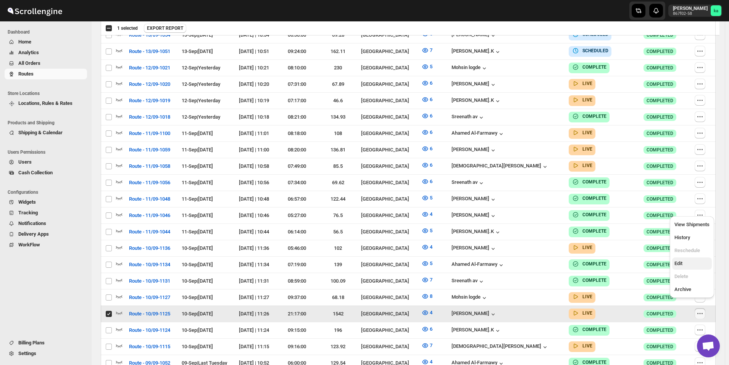
click at [681, 264] on span "Edit" at bounding box center [679, 264] width 8 height 6
checkbox input "false"
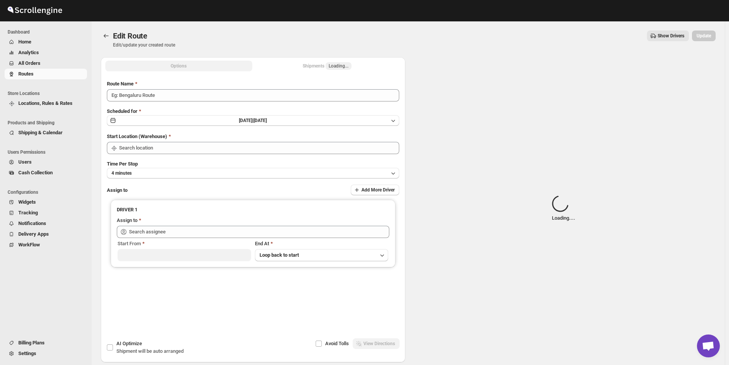
type input "Route - 10/09-1125"
type input "[GEOGRAPHIC_DATA]"
type input "[PERSON_NAME] ([EMAIL_ADDRESS][DOMAIN_NAME])"
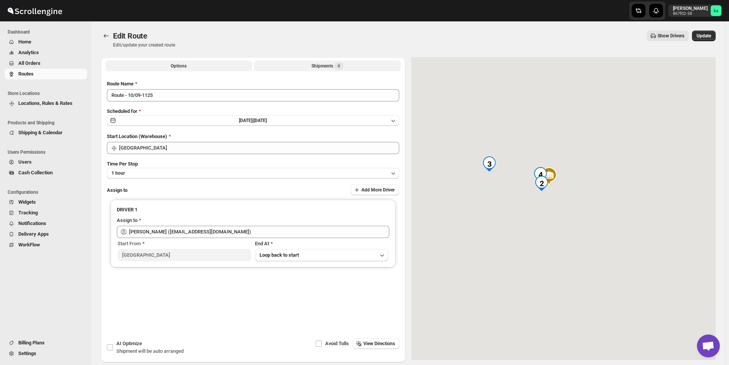
click at [329, 68] on div "Shipments 4" at bounding box center [328, 66] width 32 height 8
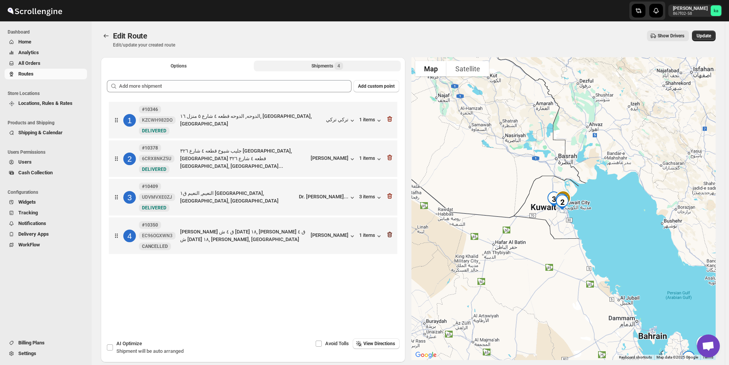
click at [392, 236] on icon "button" at bounding box center [389, 235] width 5 height 6
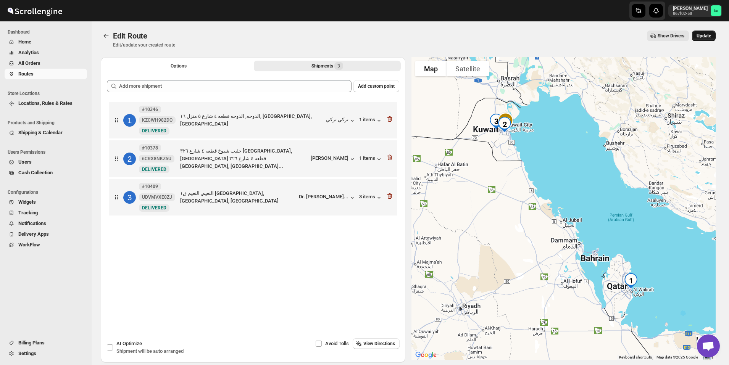
click at [711, 36] on span "Update" at bounding box center [704, 36] width 15 height 6
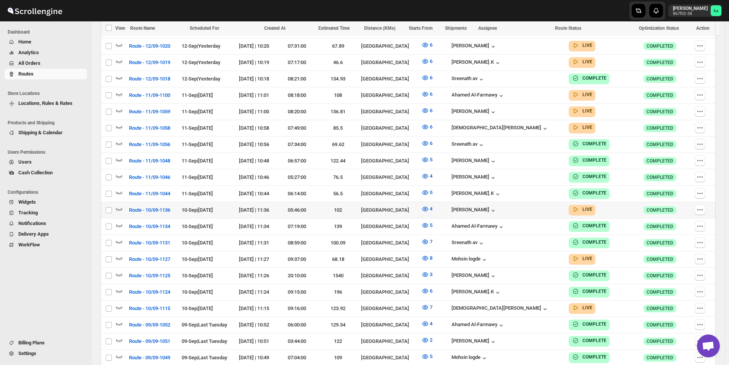
scroll to position [420, 0]
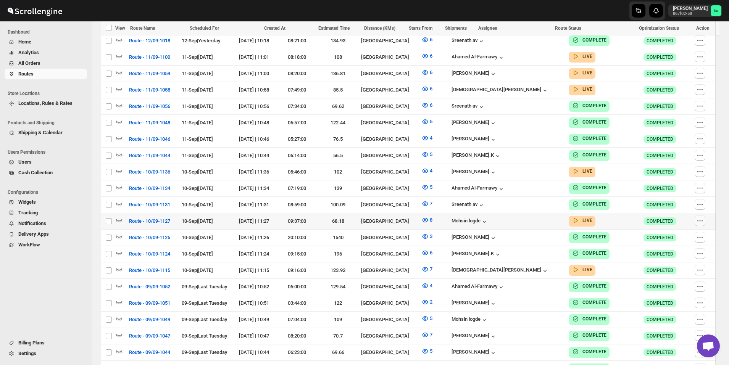
click at [701, 217] on icon "button" at bounding box center [700, 221] width 8 height 8
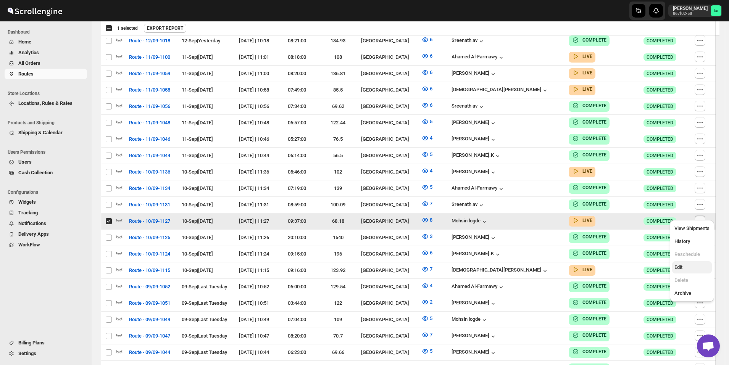
click at [686, 270] on span "Edit" at bounding box center [692, 268] width 35 height 8
checkbox input "false"
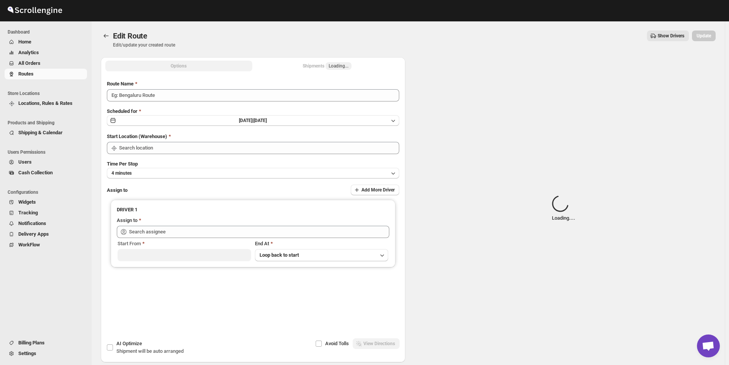
type input "Route - 10/09-1127"
type input "[GEOGRAPHIC_DATA]"
type input "Mohsin logde ([EMAIL_ADDRESS][DOMAIN_NAME])"
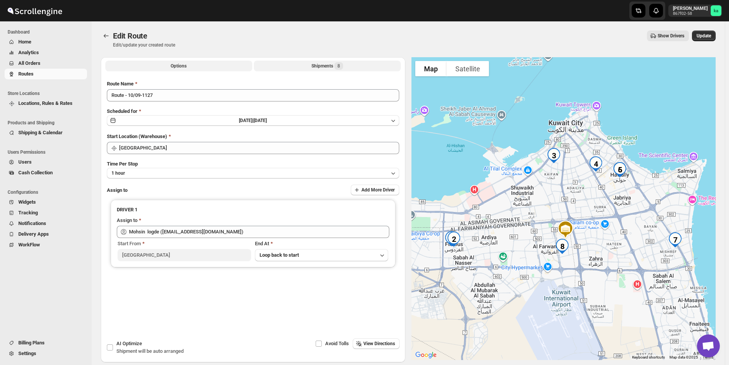
click at [326, 63] on div "Shipments 8" at bounding box center [328, 66] width 32 height 8
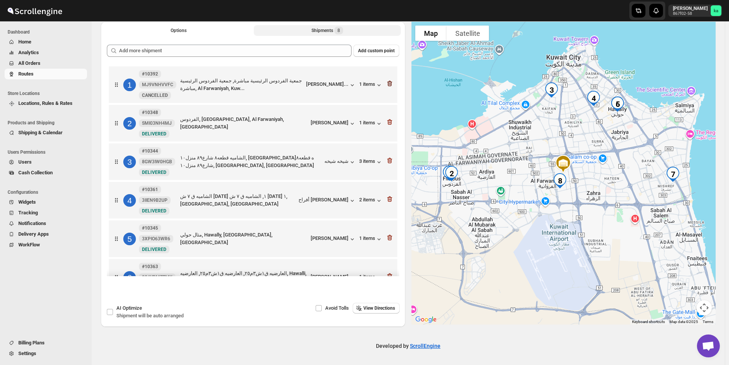
click at [389, 82] on icon "button" at bounding box center [390, 84] width 8 height 8
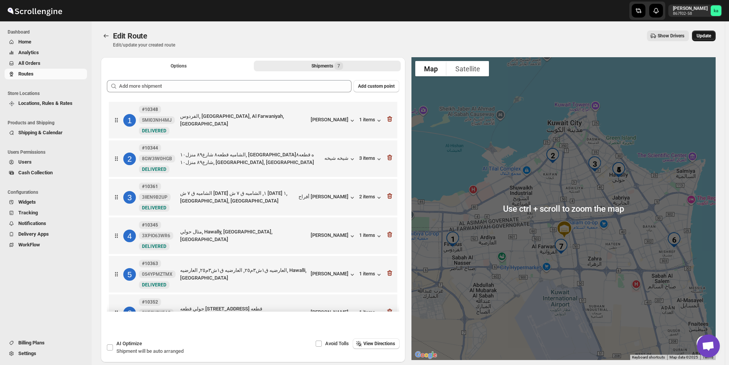
click at [711, 34] on span "Update" at bounding box center [704, 36] width 15 height 6
